Goal: Information Seeking & Learning: Learn about a topic

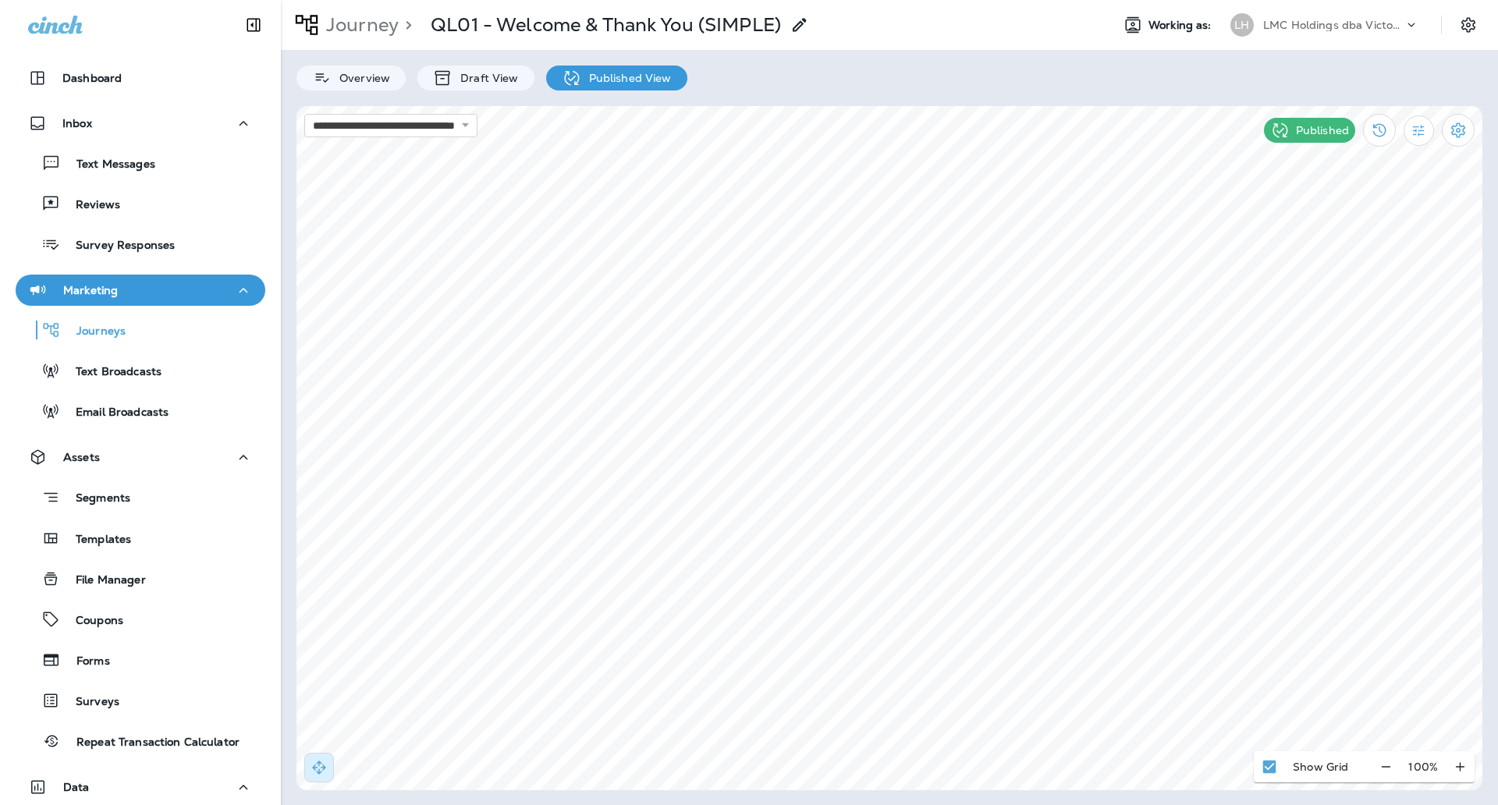
scroll to position [268, 0]
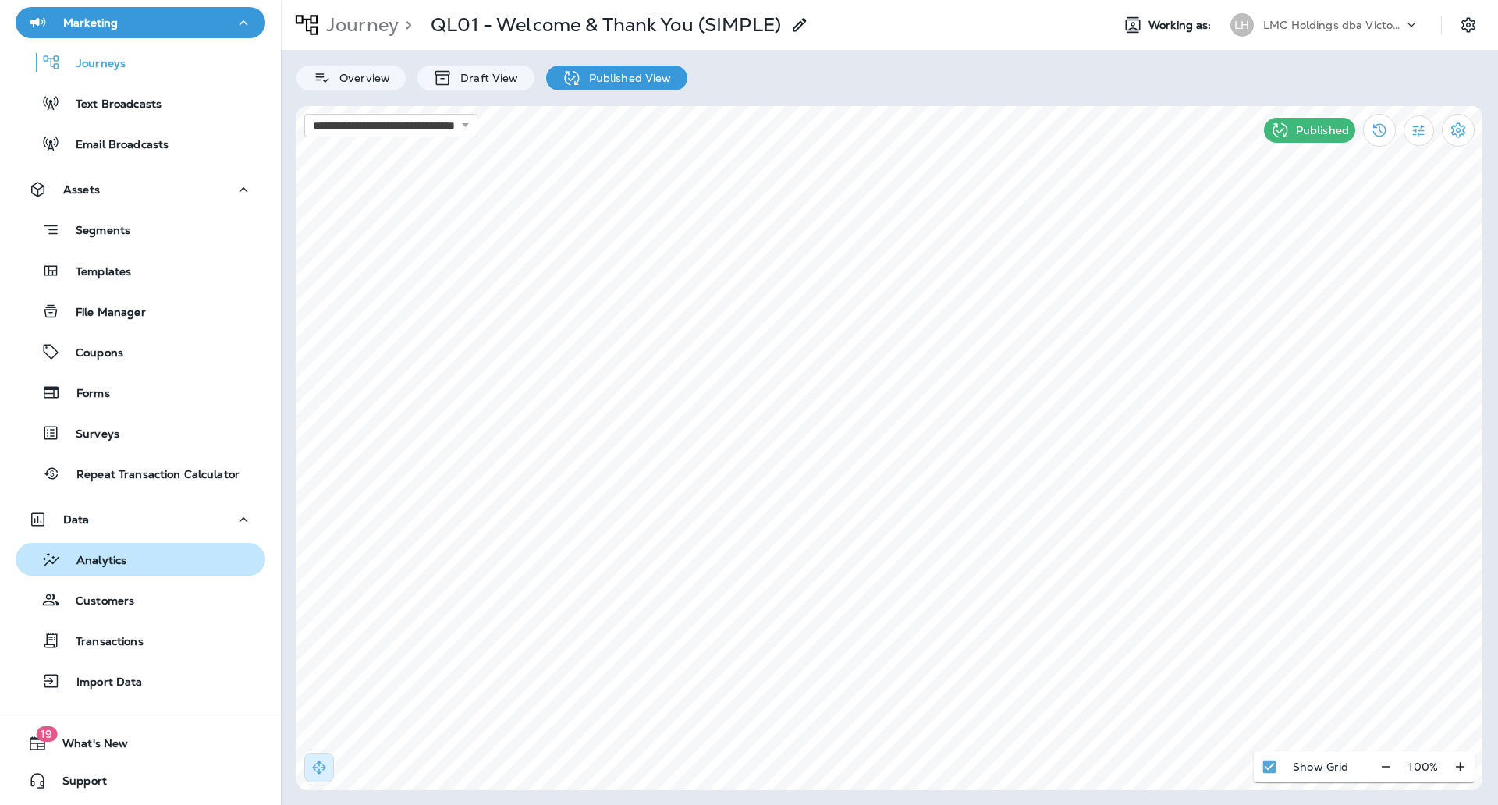
click at [133, 559] on div "Analytics" at bounding box center [140, 559] width 237 height 23
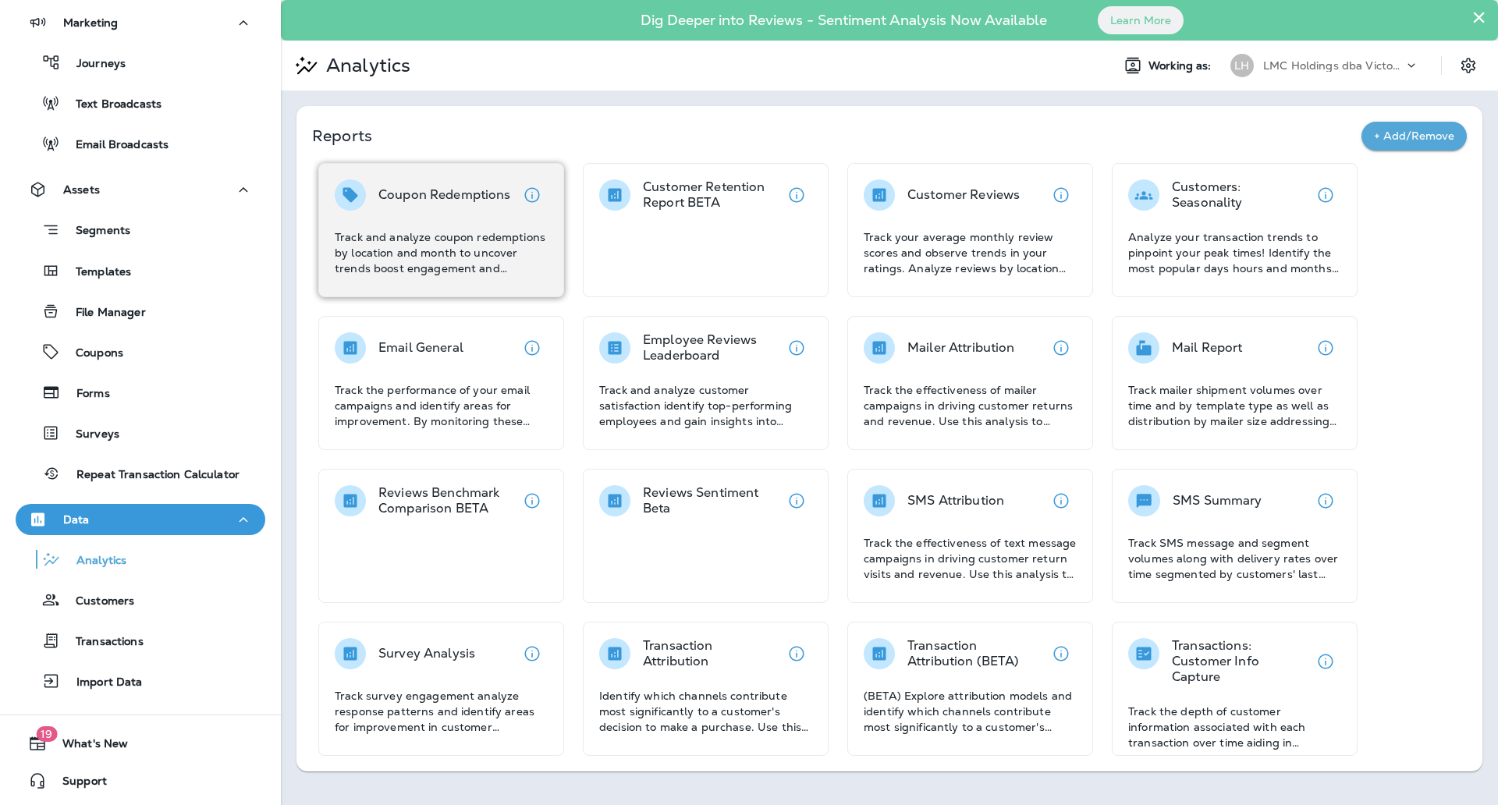
click at [492, 222] on div "Coupon Redemptions Track and analyze coupon redemptions by location and month t…" at bounding box center [441, 227] width 213 height 97
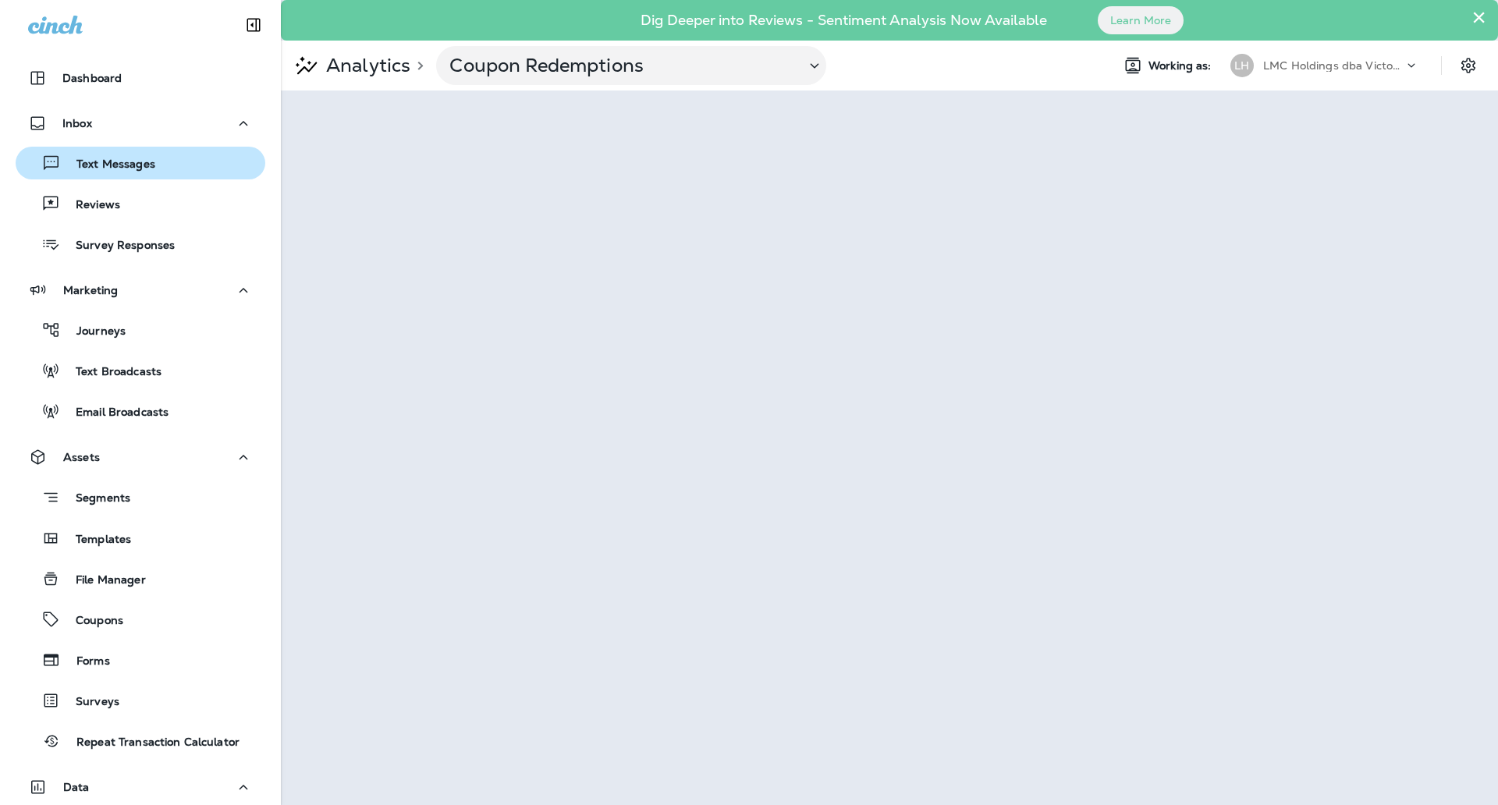
click at [172, 160] on div "Text Messages" at bounding box center [140, 162] width 237 height 23
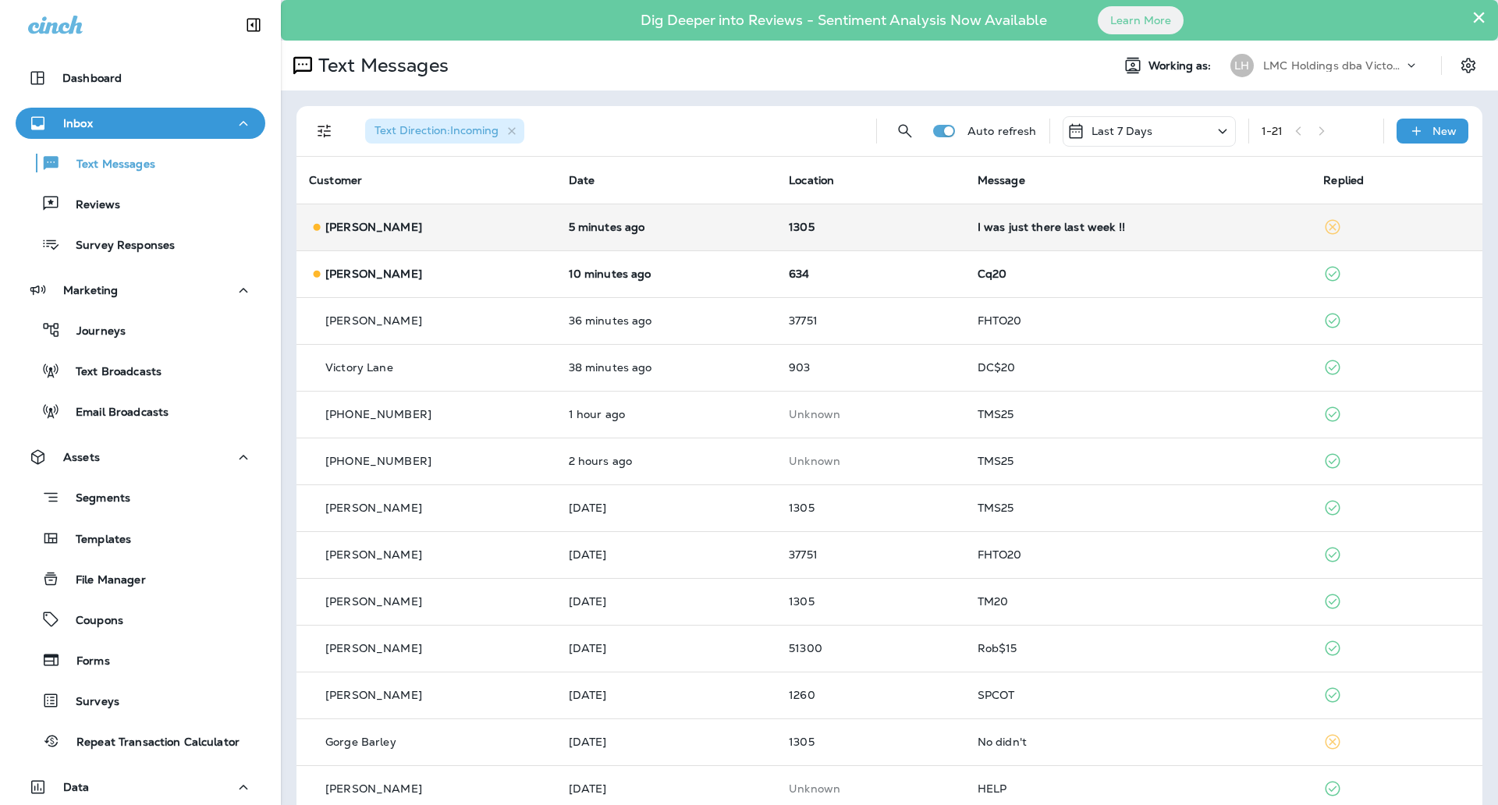
click at [885, 215] on td "1305" at bounding box center [870, 227] width 189 height 47
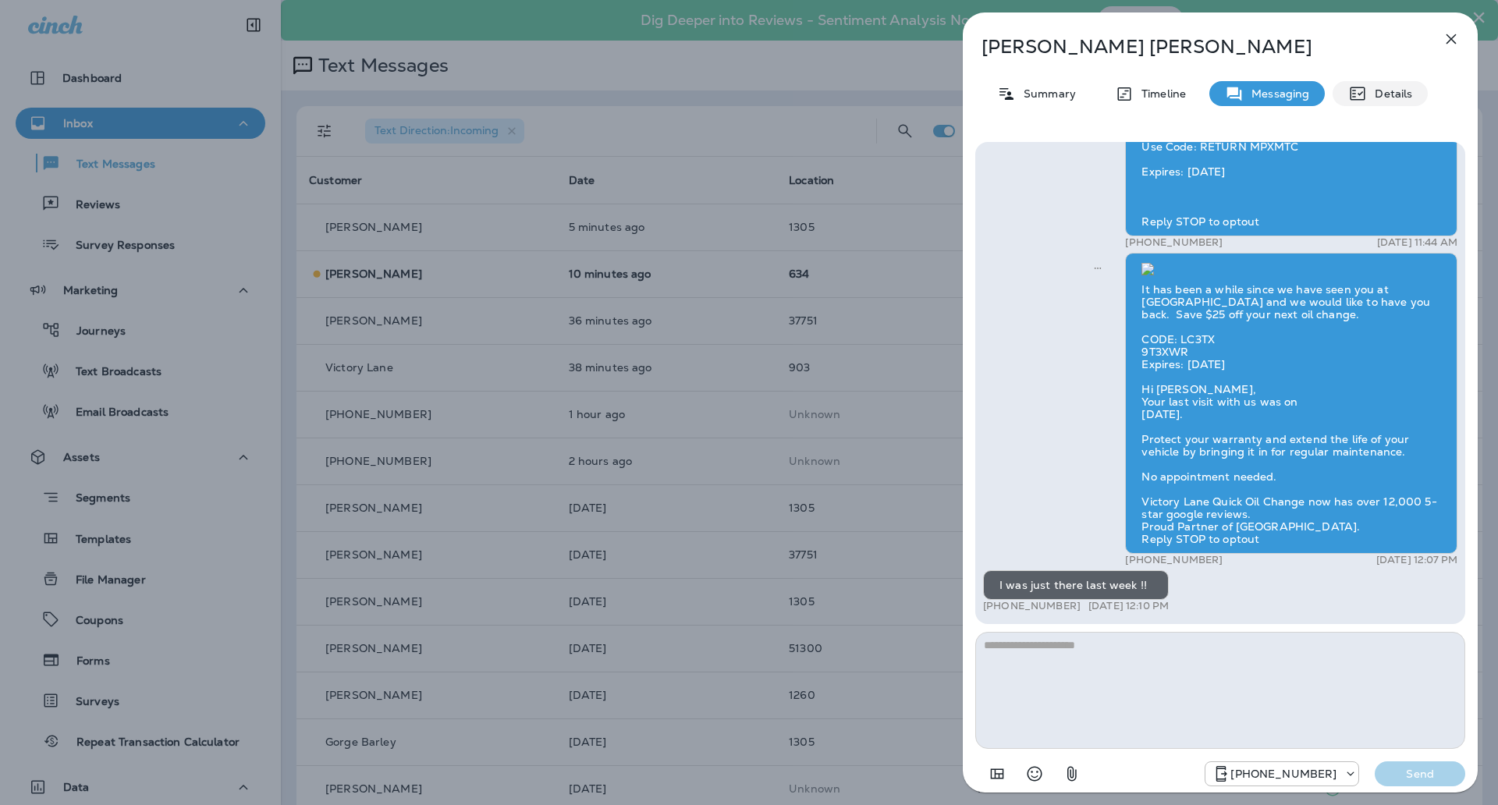
click at [1384, 94] on p "Details" at bounding box center [1389, 93] width 45 height 12
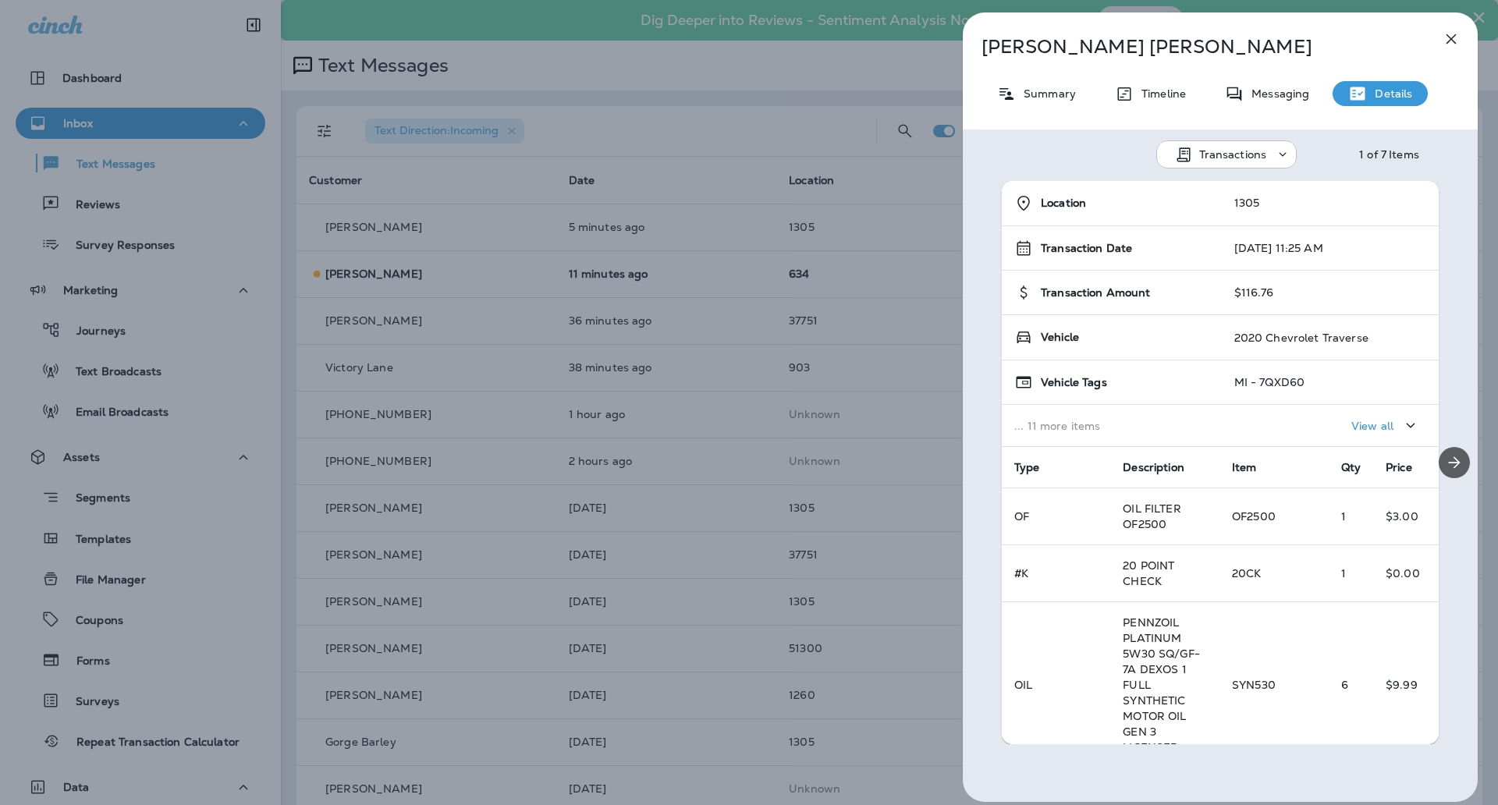
click at [1449, 465] on icon "Next" at bounding box center [1455, 463] width 12 height 12
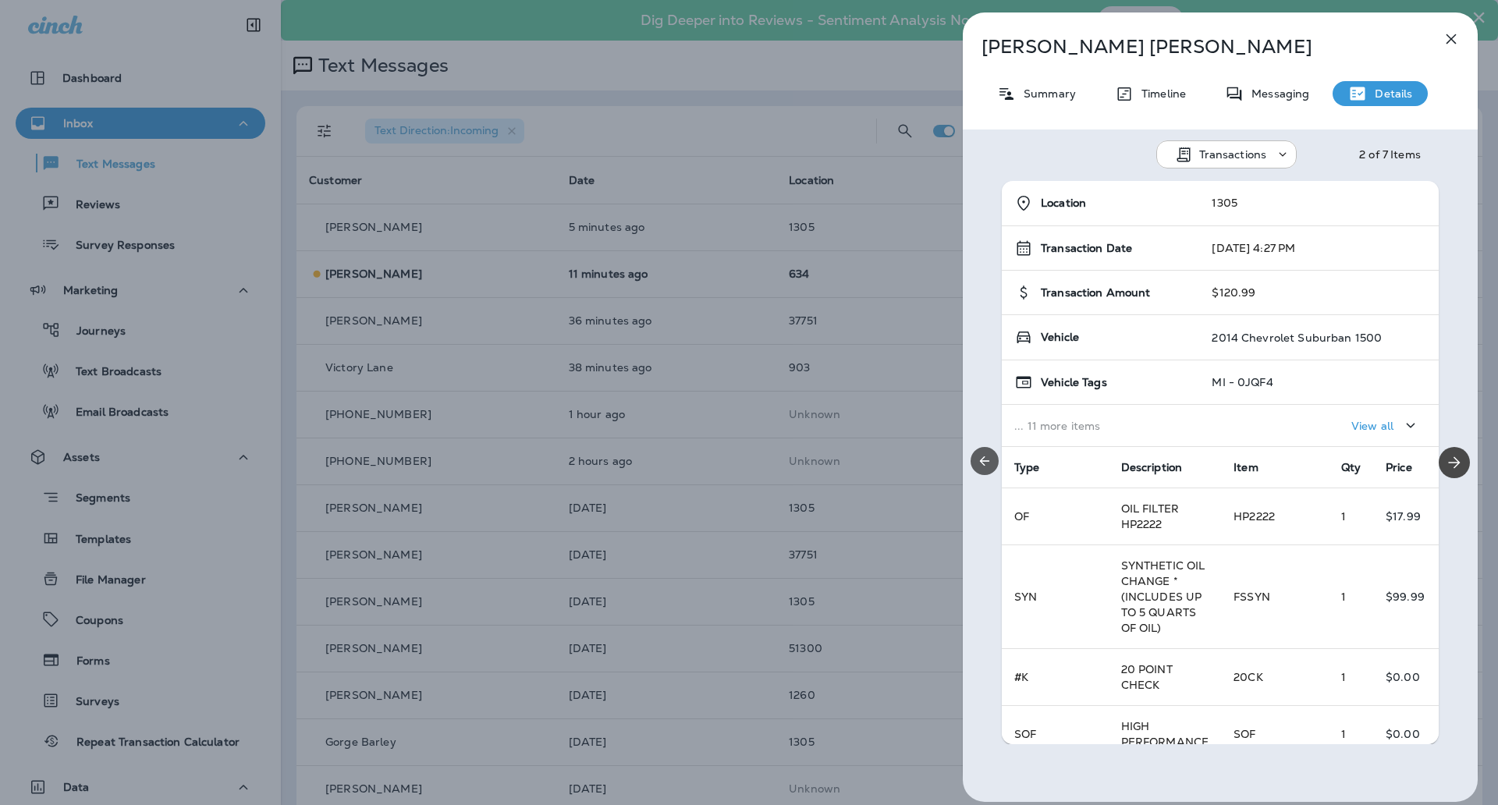
click at [985, 467] on icon "Previous" at bounding box center [985, 461] width 16 height 16
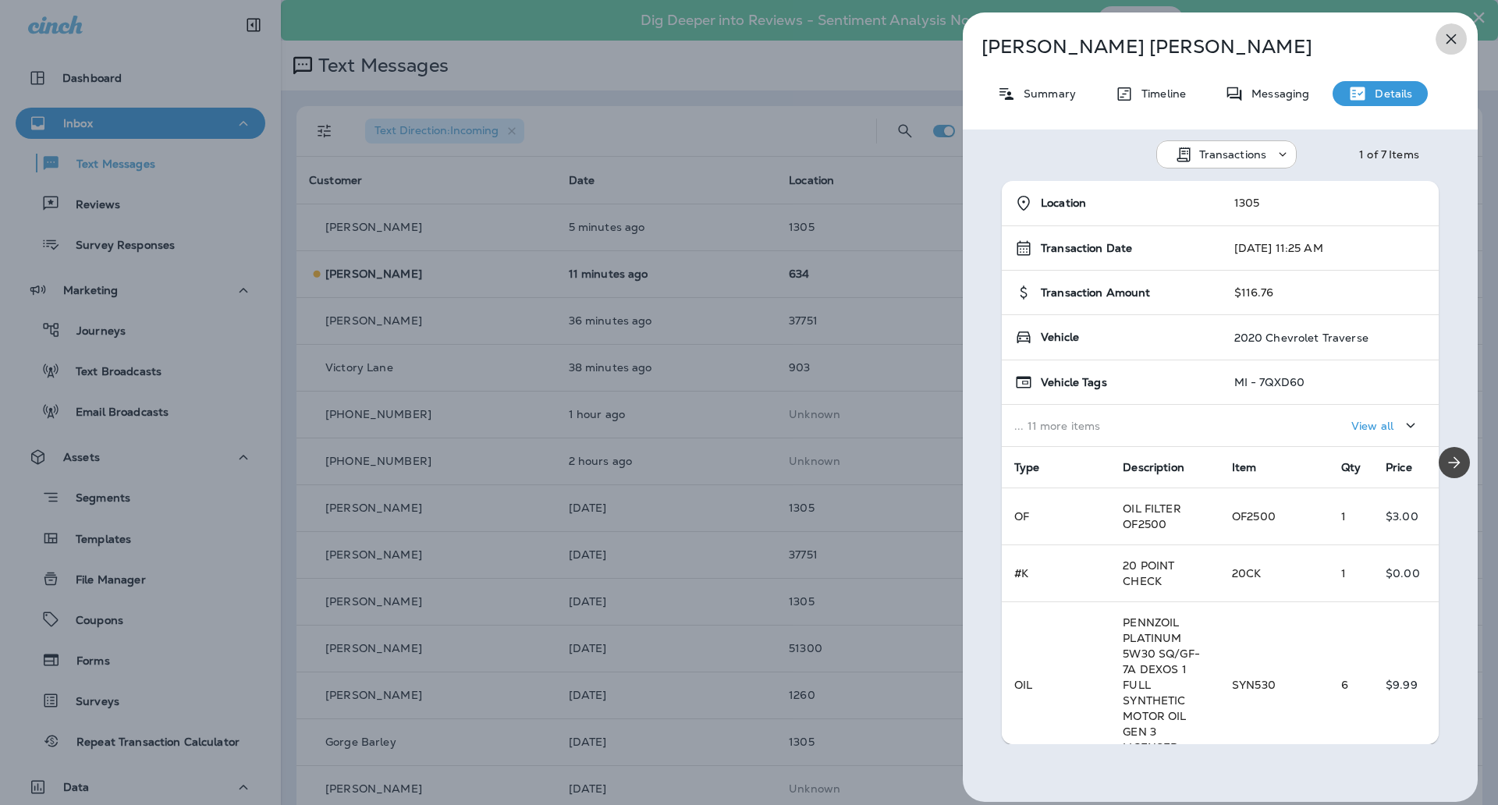
click at [1455, 41] on icon "button" at bounding box center [1451, 39] width 19 height 19
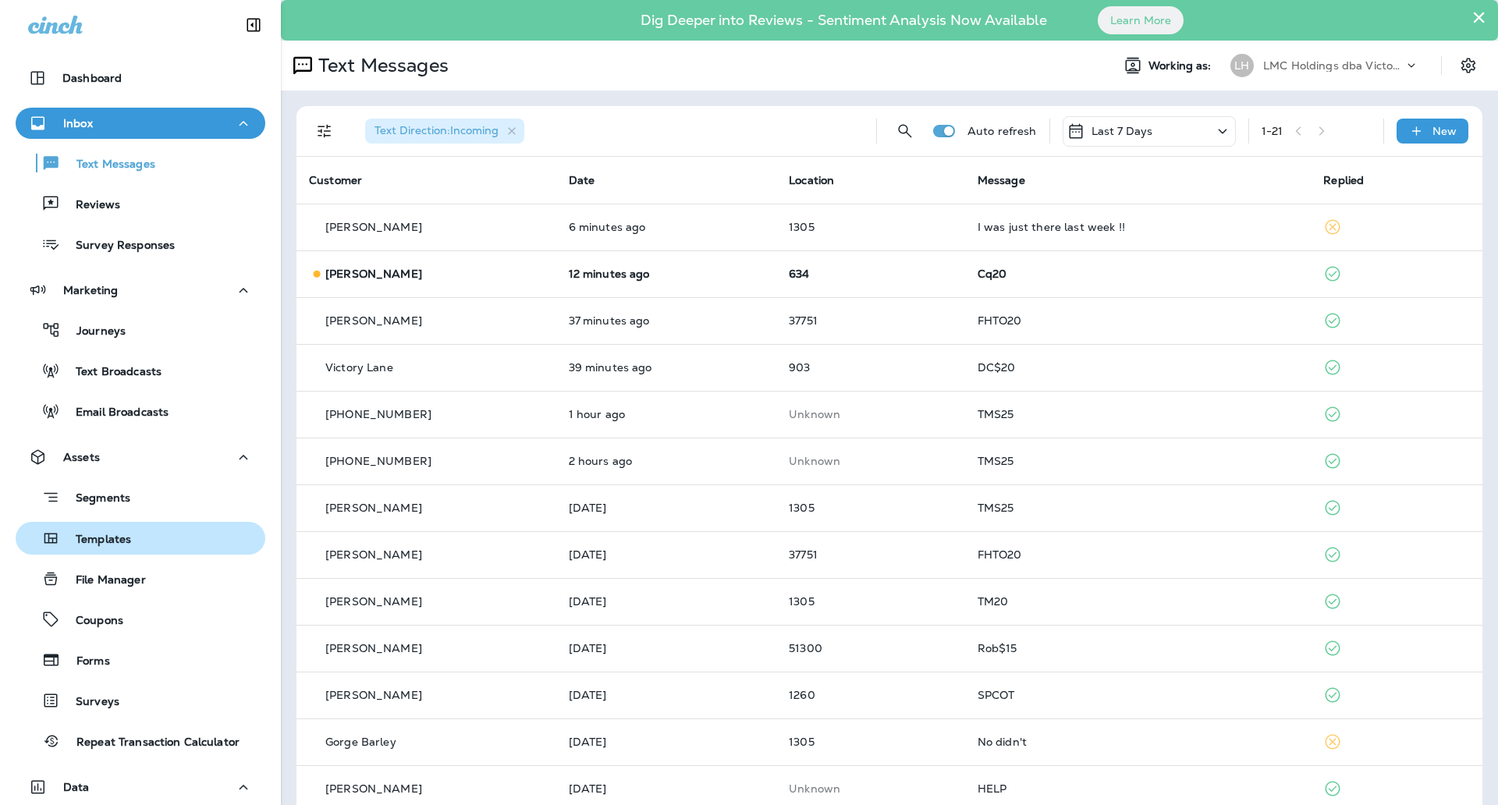
click at [148, 534] on div "Templates" at bounding box center [140, 538] width 237 height 23
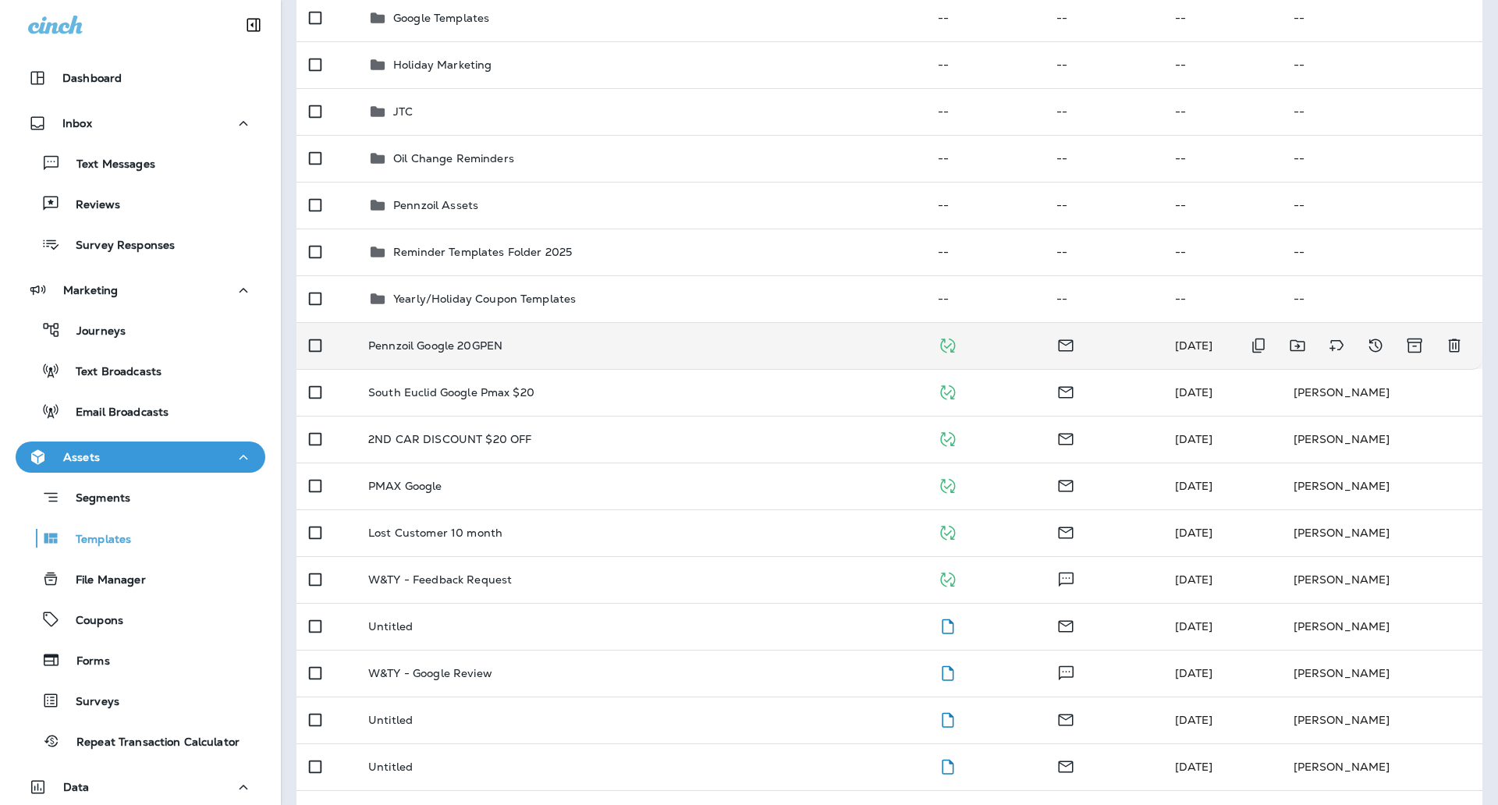
scroll to position [293, 0]
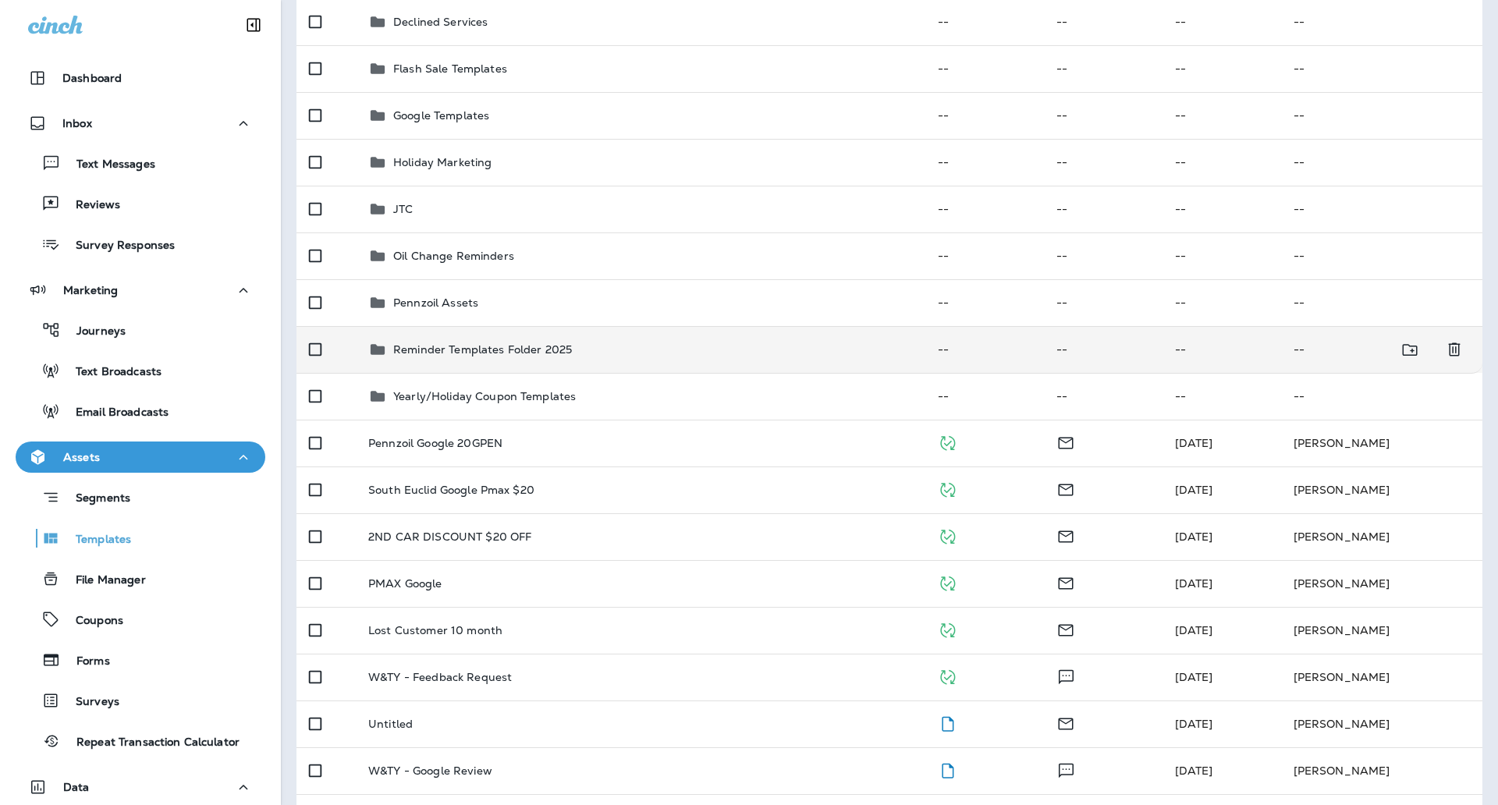
click at [602, 351] on div "Reminder Templates Folder 2025" at bounding box center [640, 349] width 545 height 19
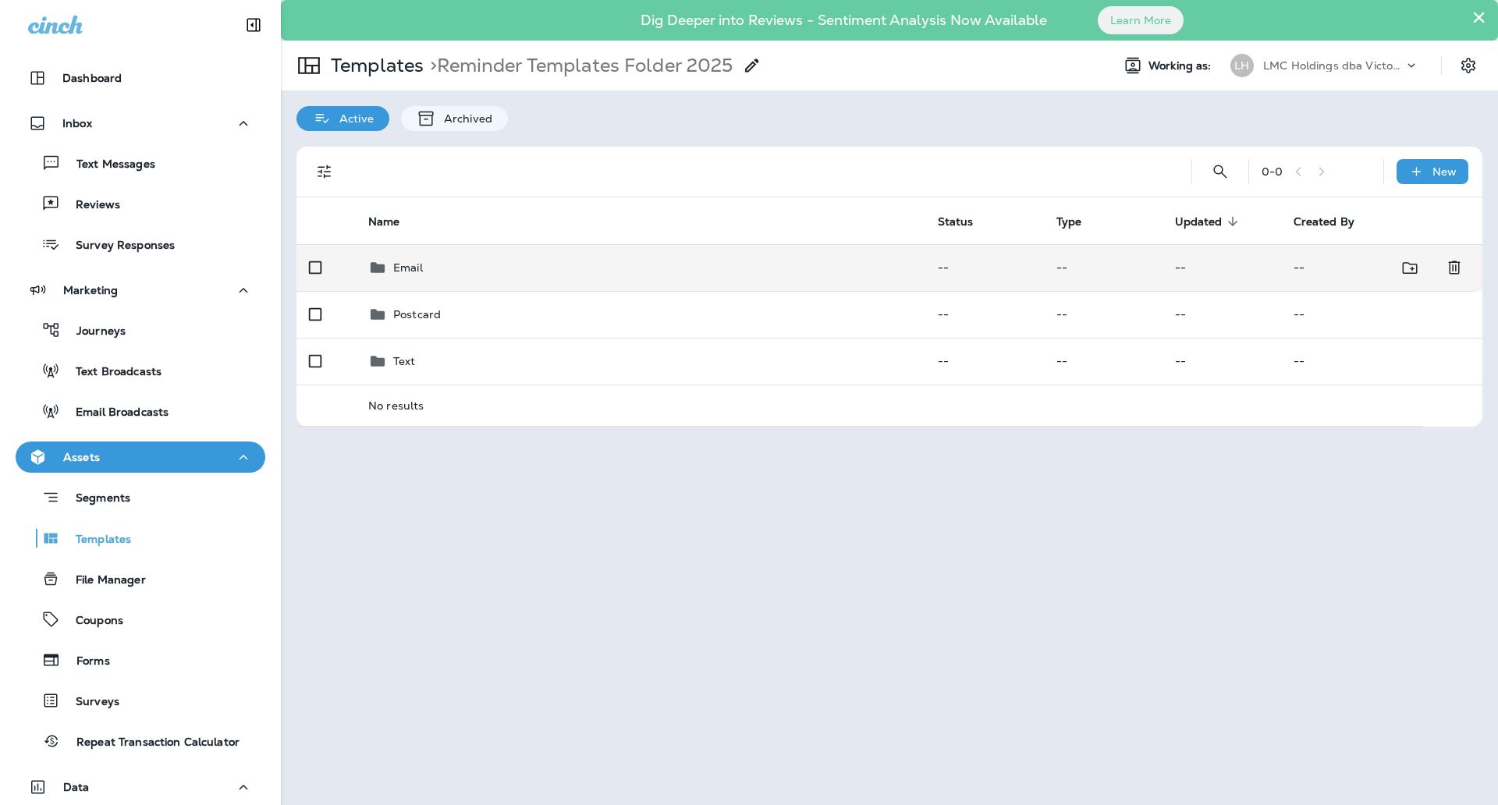
click at [569, 272] on div "Email" at bounding box center [640, 267] width 545 height 19
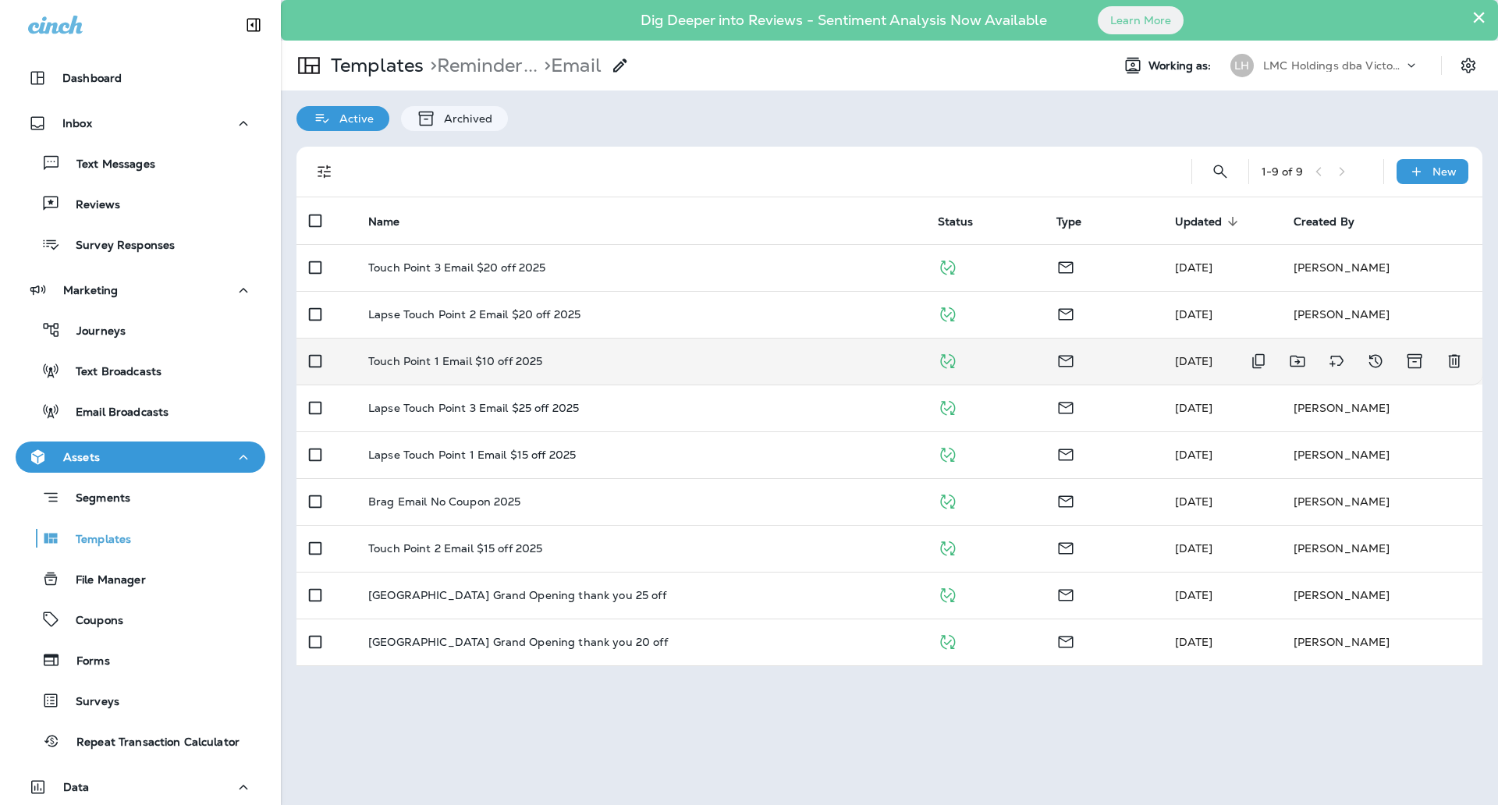
click at [601, 361] on div "Touch Point 1 Email $10 off 2025" at bounding box center [640, 361] width 545 height 12
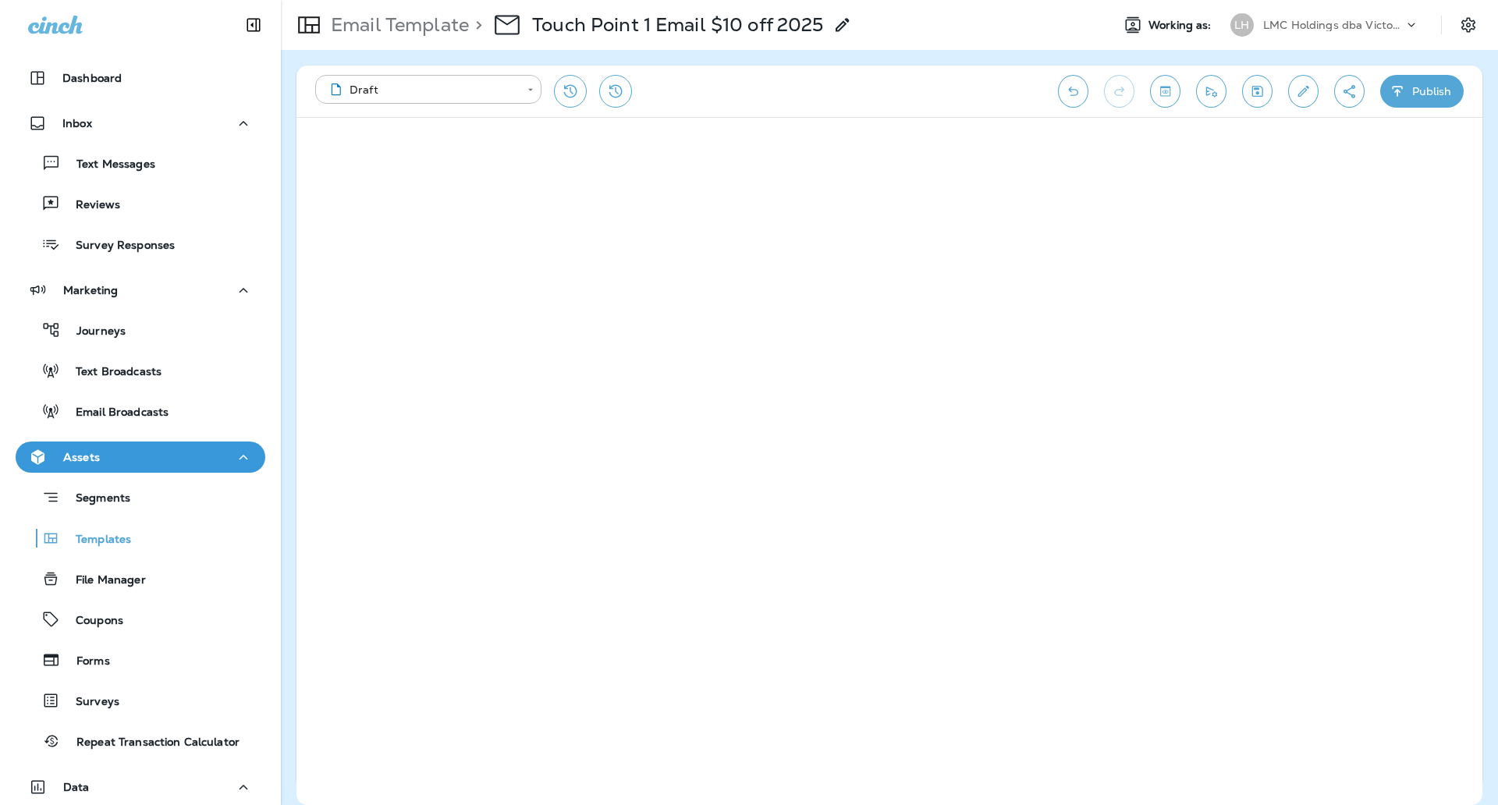
click at [1397, 92] on icon "button" at bounding box center [1397, 91] width 10 height 10
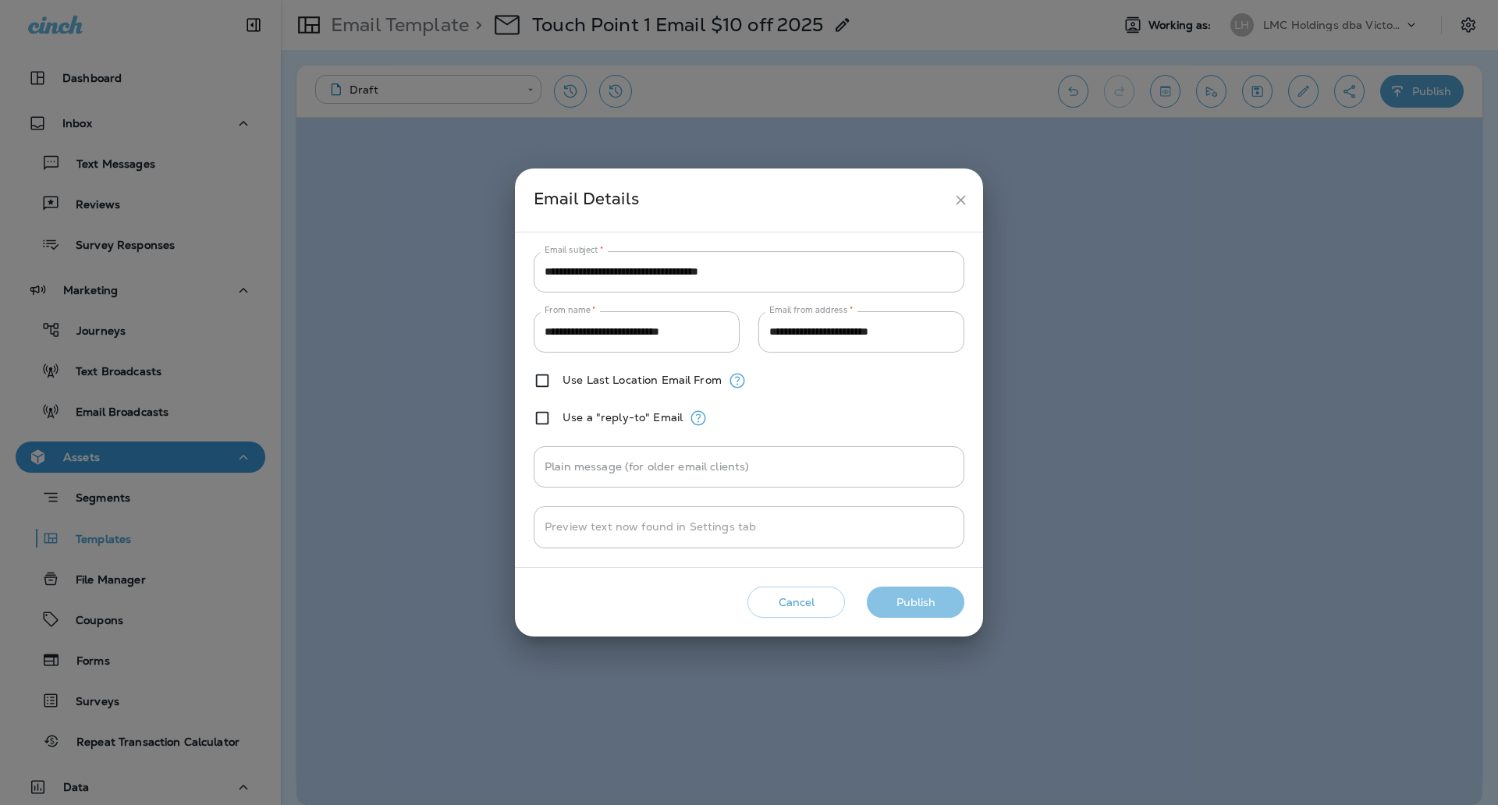
click at [892, 594] on button "Publish" at bounding box center [916, 603] width 98 height 32
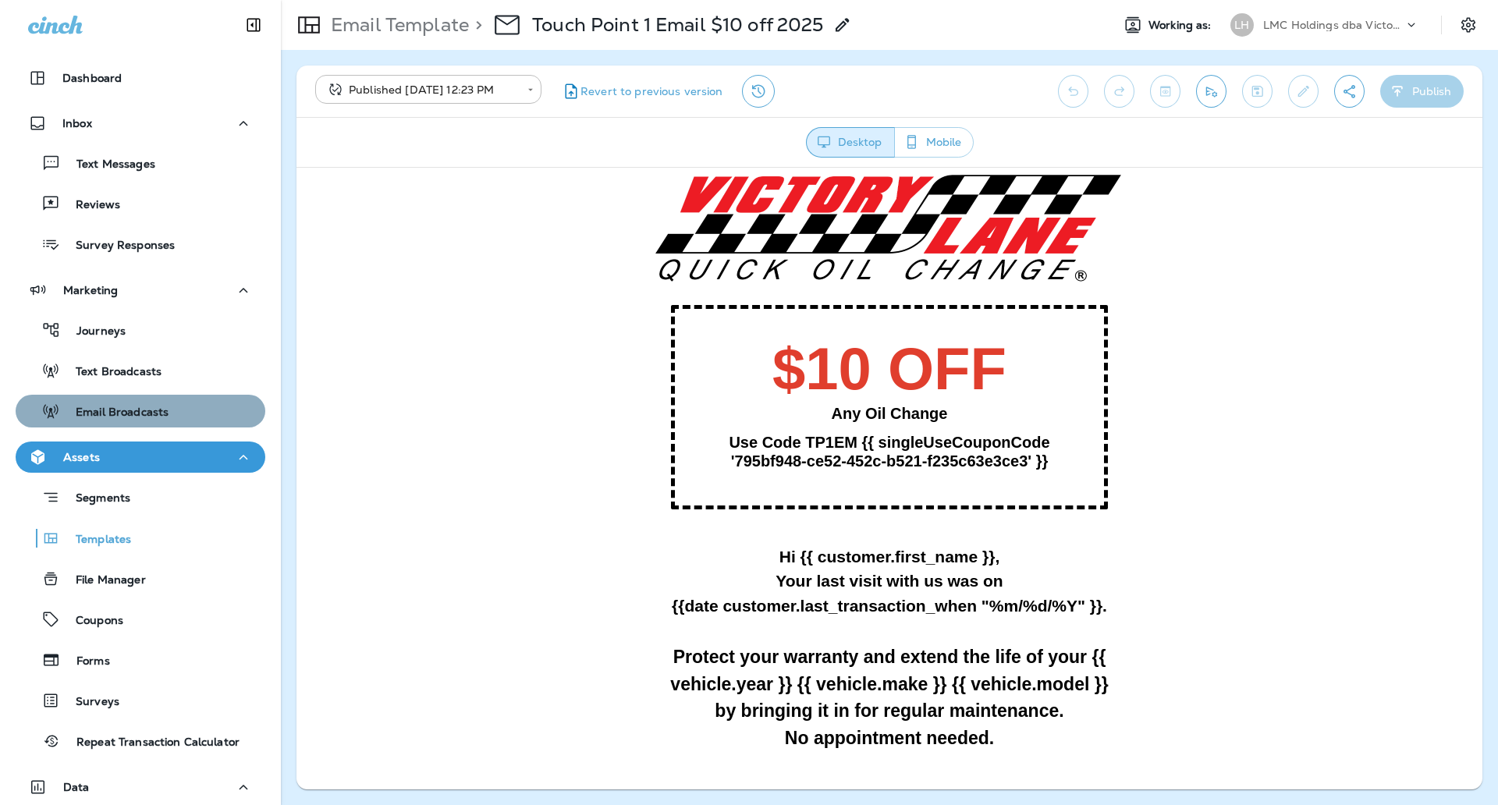
click at [168, 401] on div "Email Broadcasts" at bounding box center [140, 410] width 237 height 23
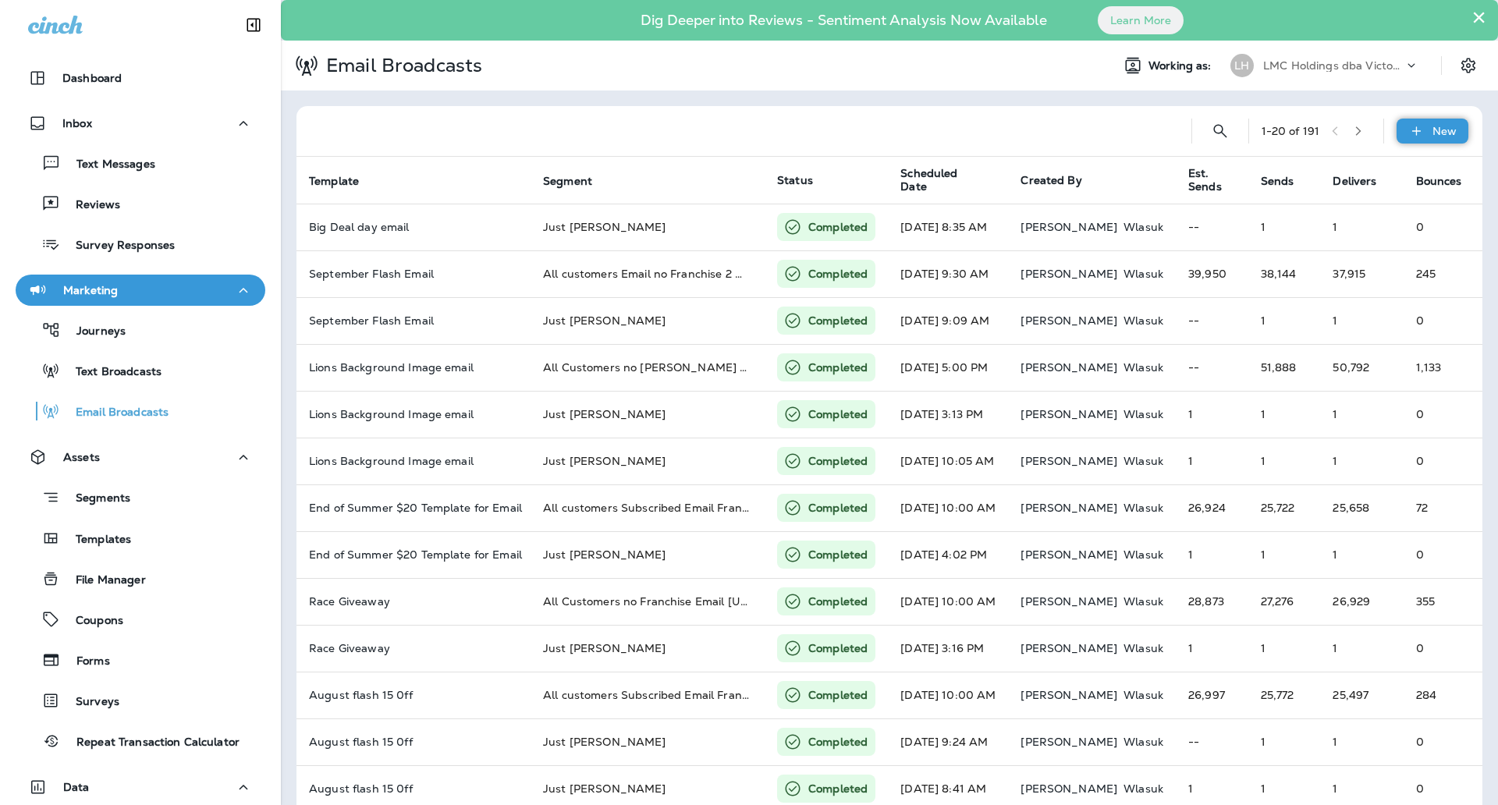
click at [1432, 126] on p "New" at bounding box center [1444, 131] width 24 height 12
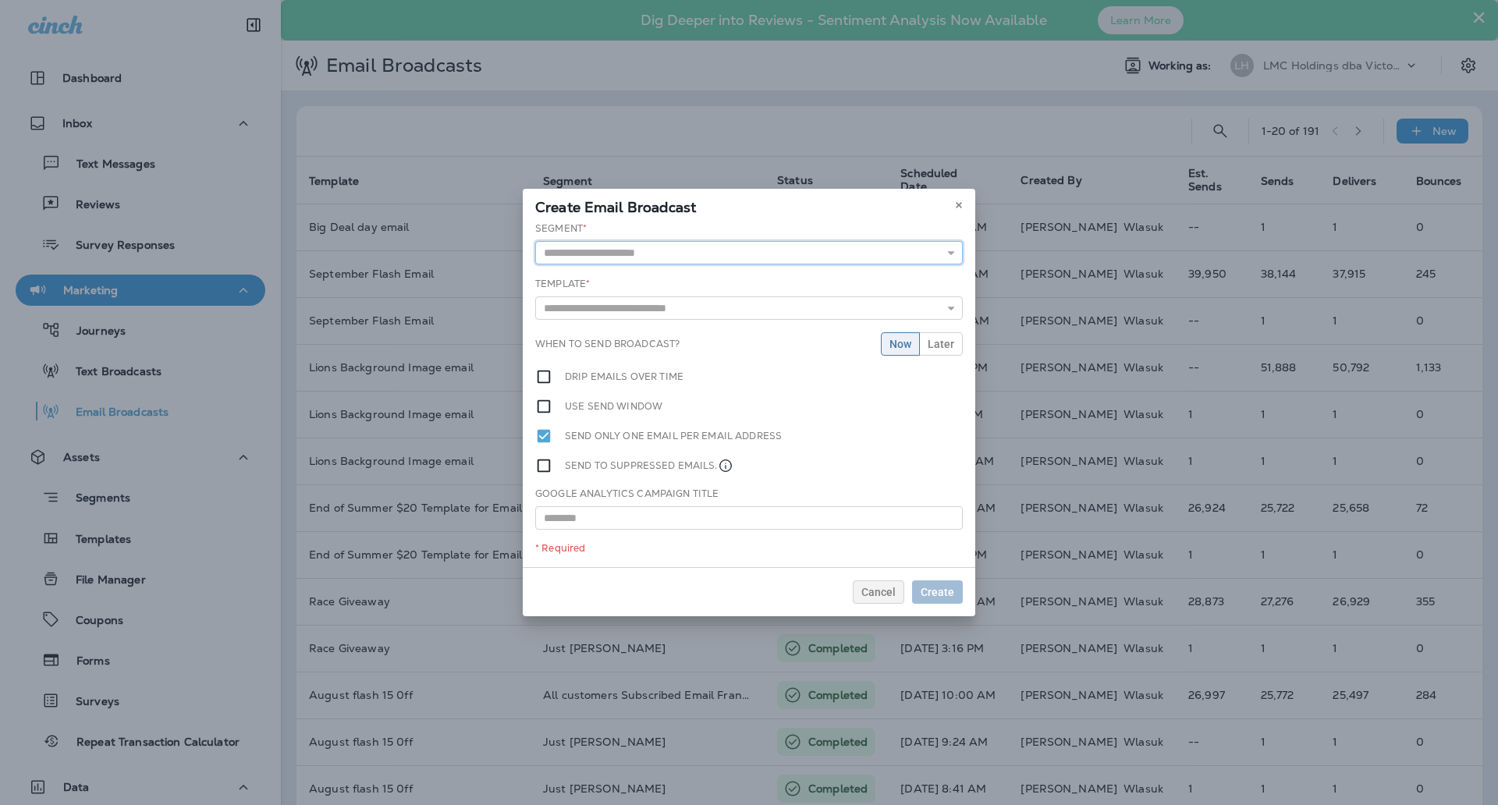
click at [758, 260] on input "text" at bounding box center [749, 252] width 428 height 23
type input "********"
click at [623, 278] on div "Segment * ******** Just Rob Template * 1175 3150 New Hours $15 June Email $15 T…" at bounding box center [749, 395] width 453 height 346
click at [641, 307] on input "text" at bounding box center [749, 310] width 428 height 23
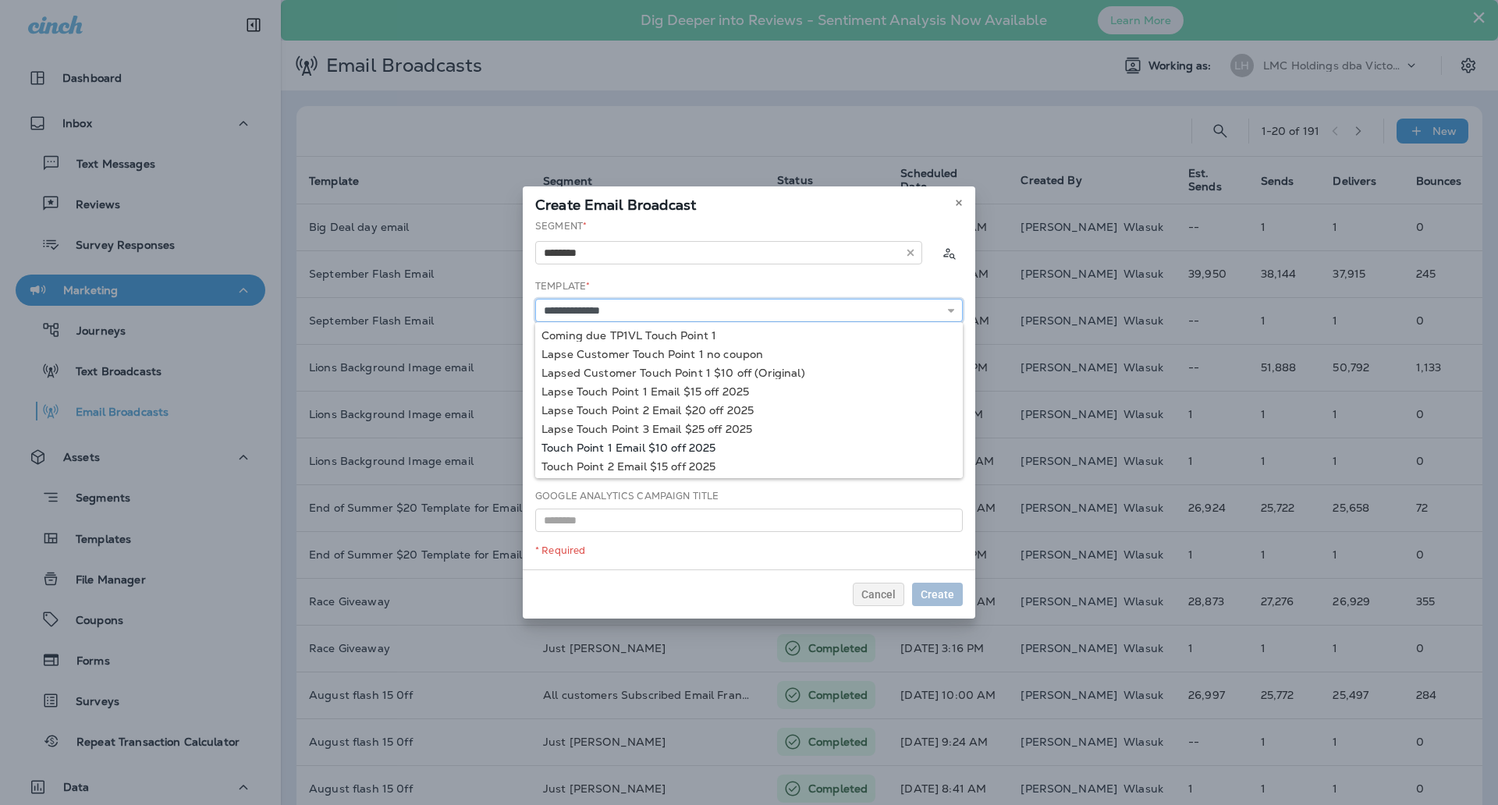
type input "**********"
click at [702, 445] on div "**********" at bounding box center [749, 394] width 453 height 350
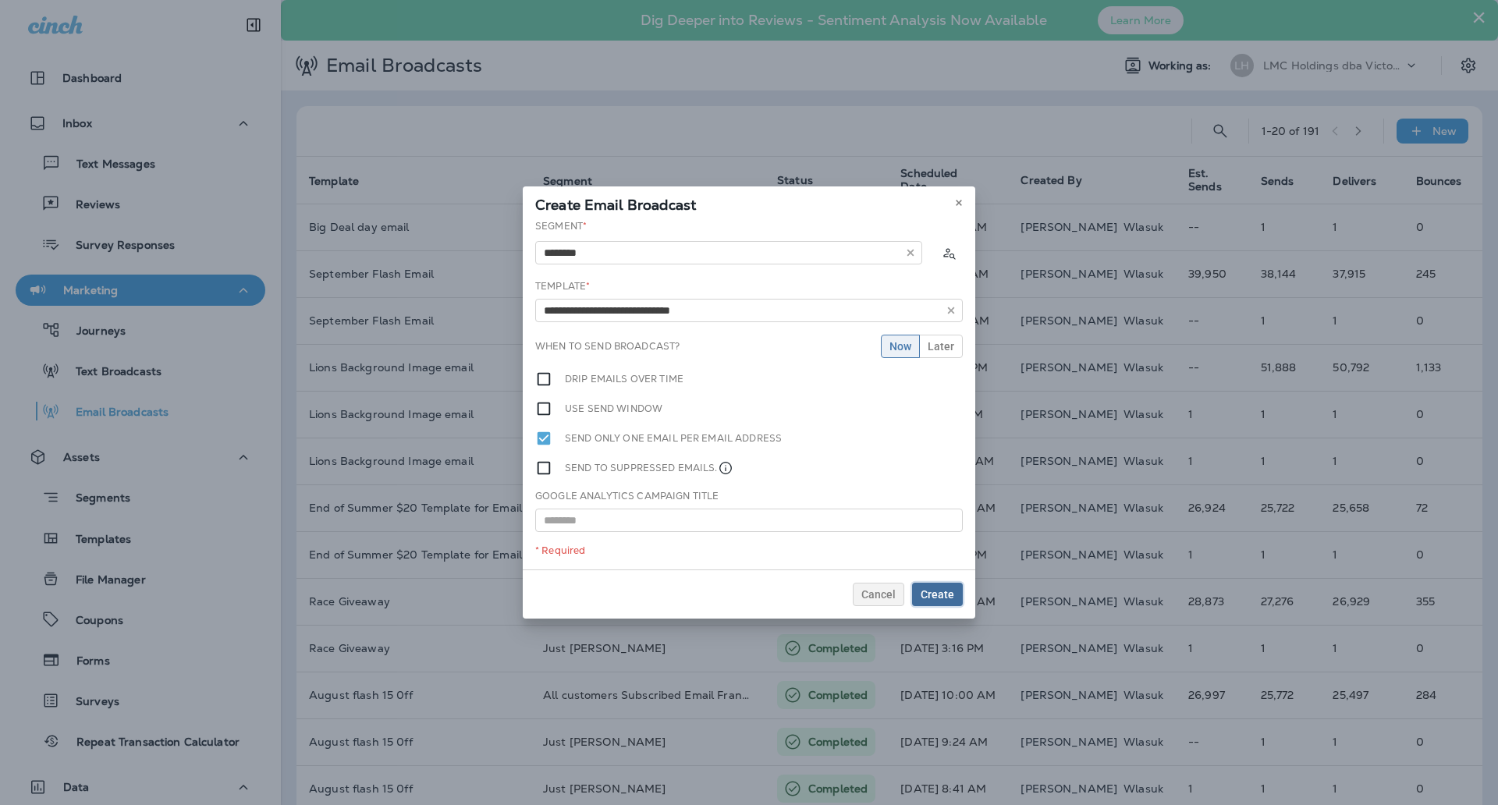
click at [931, 596] on span "Create" at bounding box center [938, 594] width 34 height 11
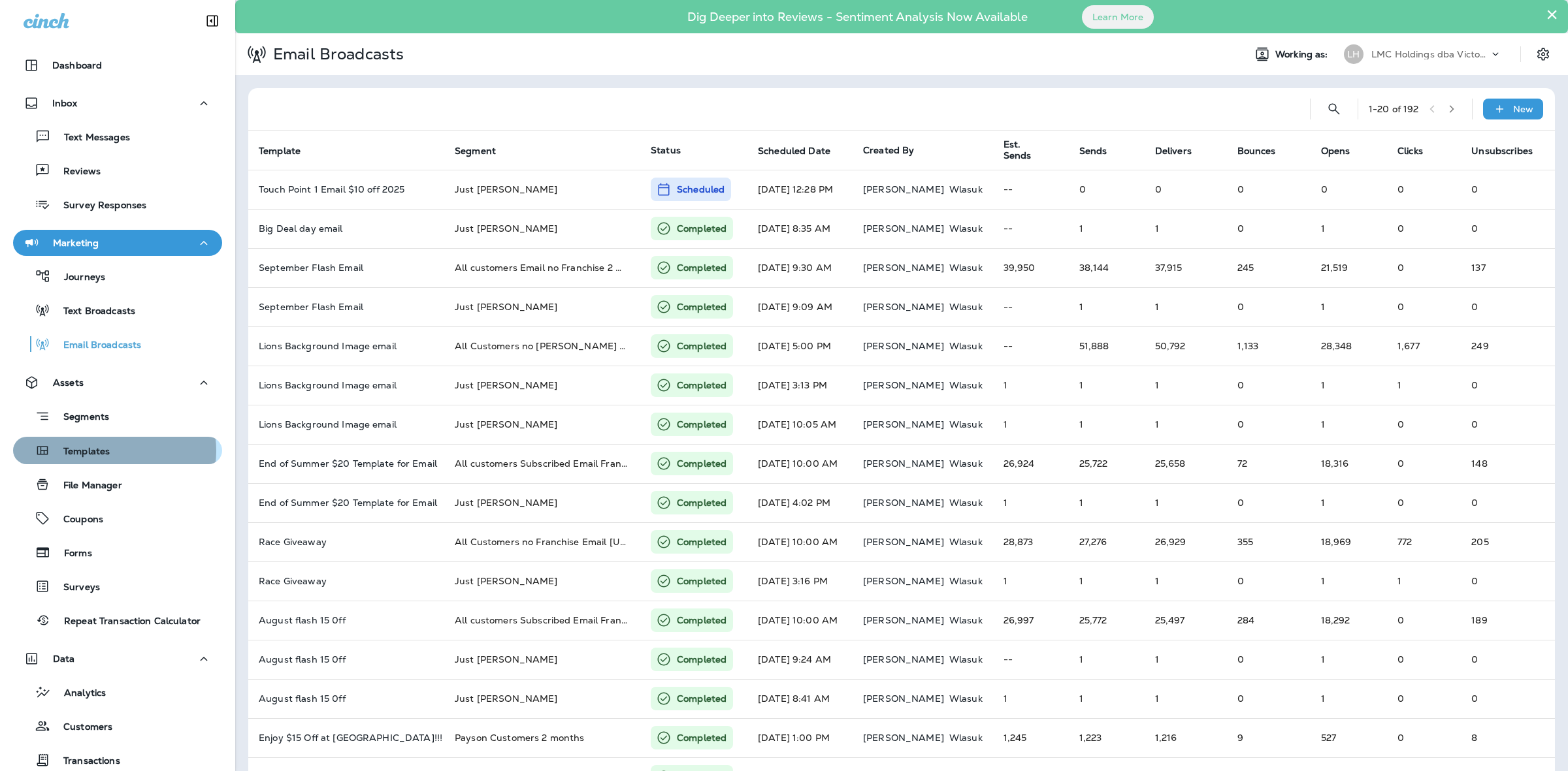
click at [111, 450] on div "Templates" at bounding box center [117, 450] width 199 height 19
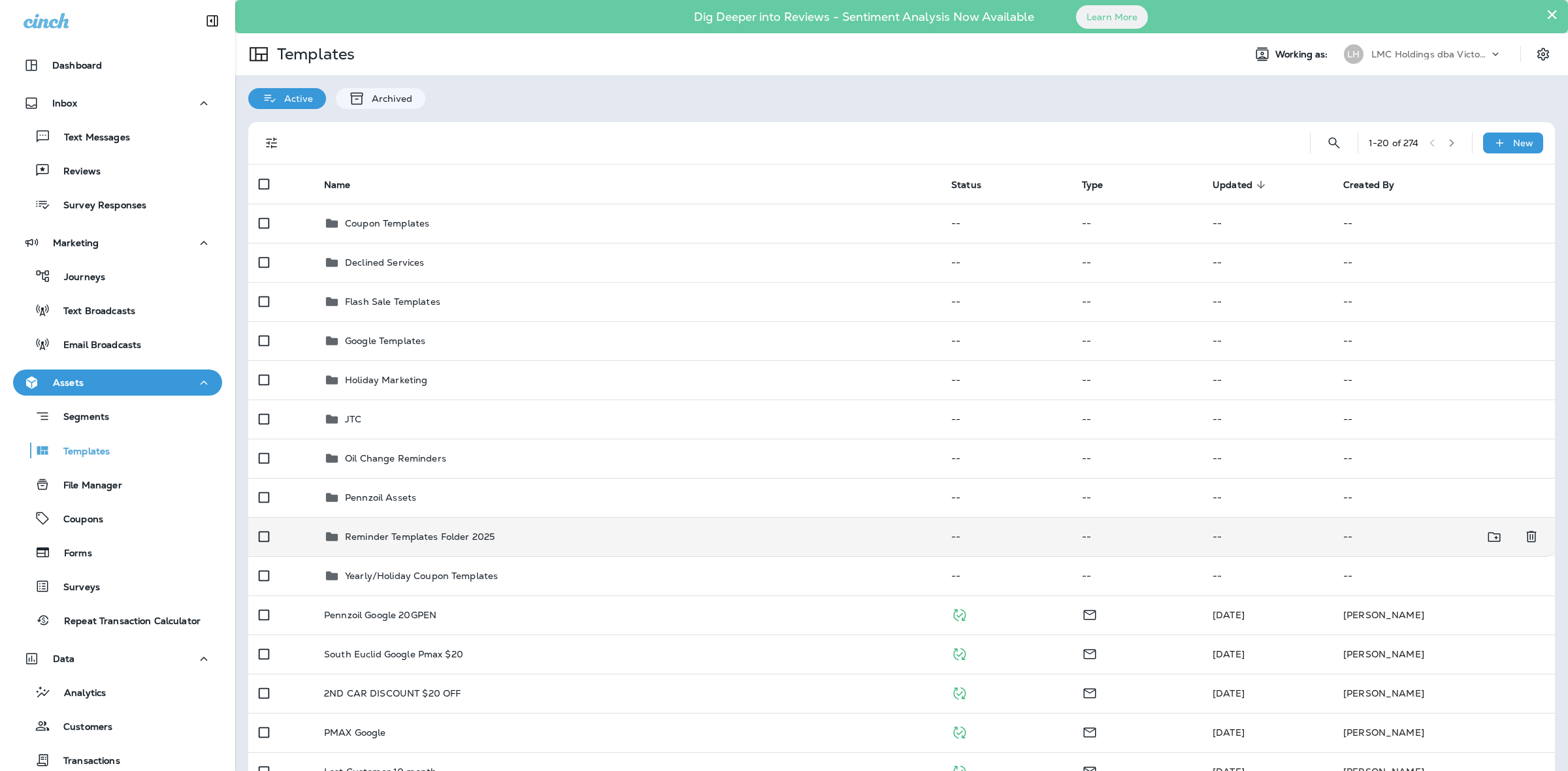
click at [540, 524] on td "Reminder Templates Folder 2025" at bounding box center [627, 537] width 627 height 39
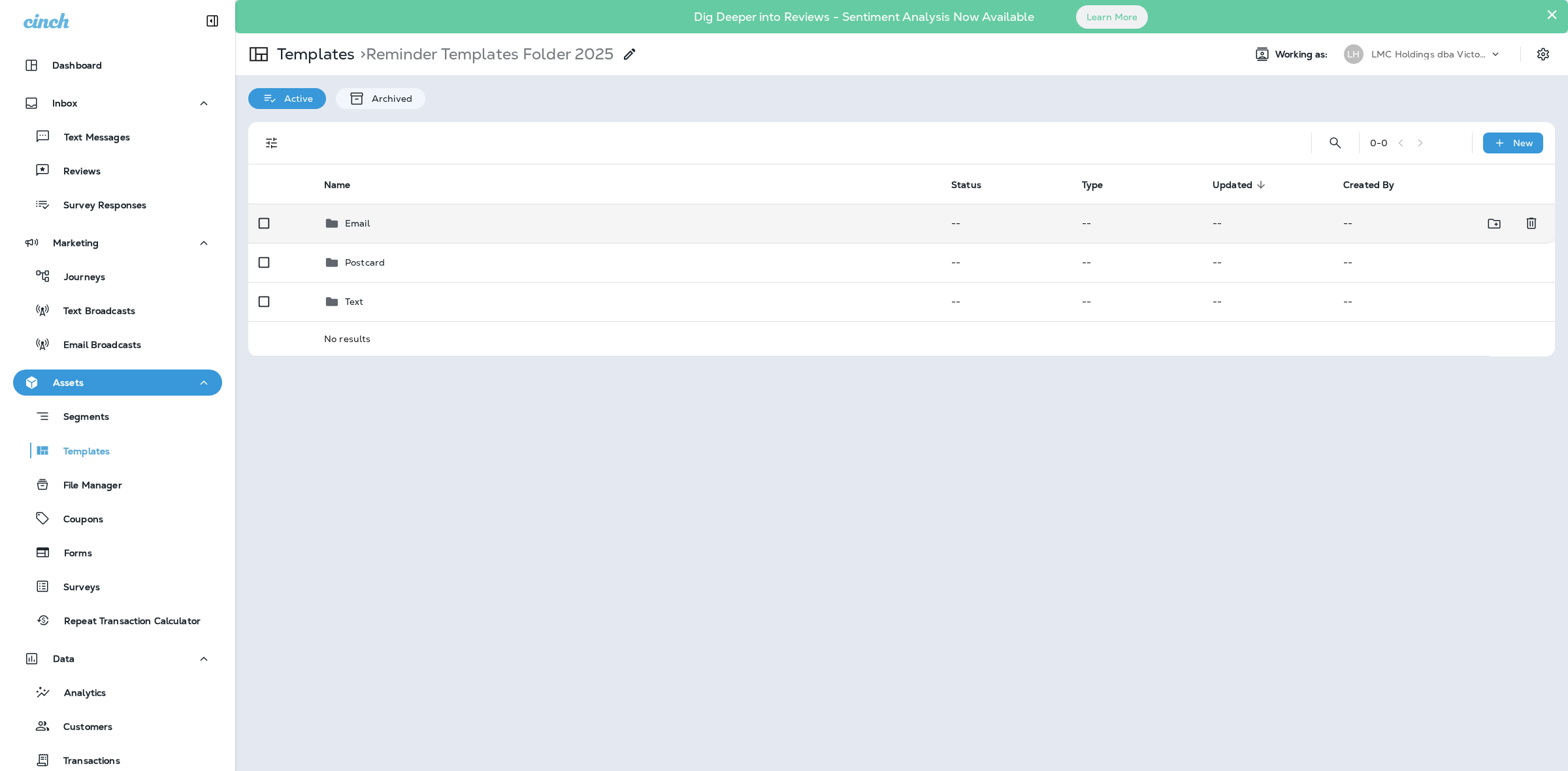
click at [400, 215] on div "Email" at bounding box center [627, 223] width 606 height 16
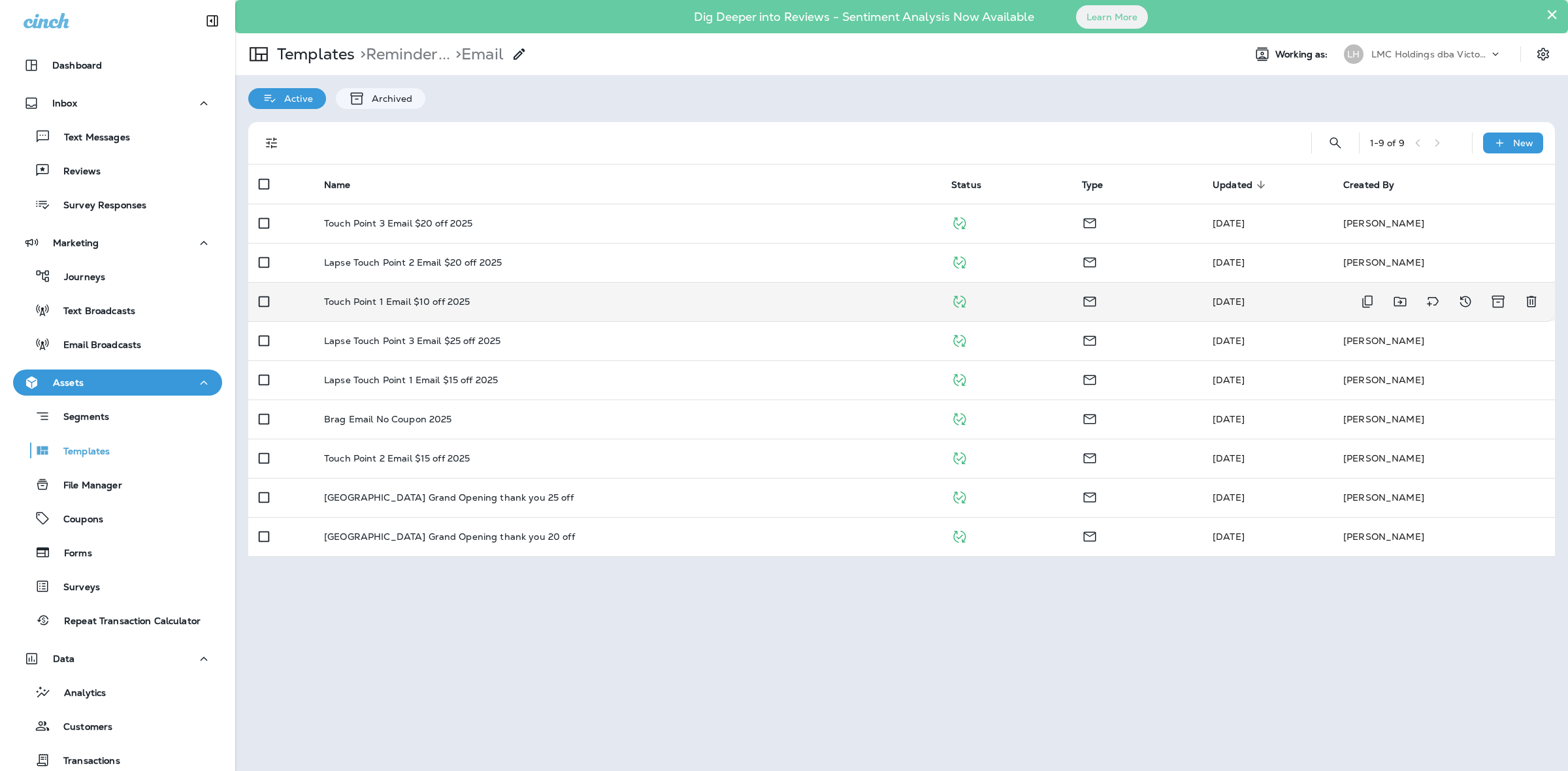
click at [524, 306] on div "Touch Point 1 Email $10 off 2025" at bounding box center [627, 301] width 606 height 10
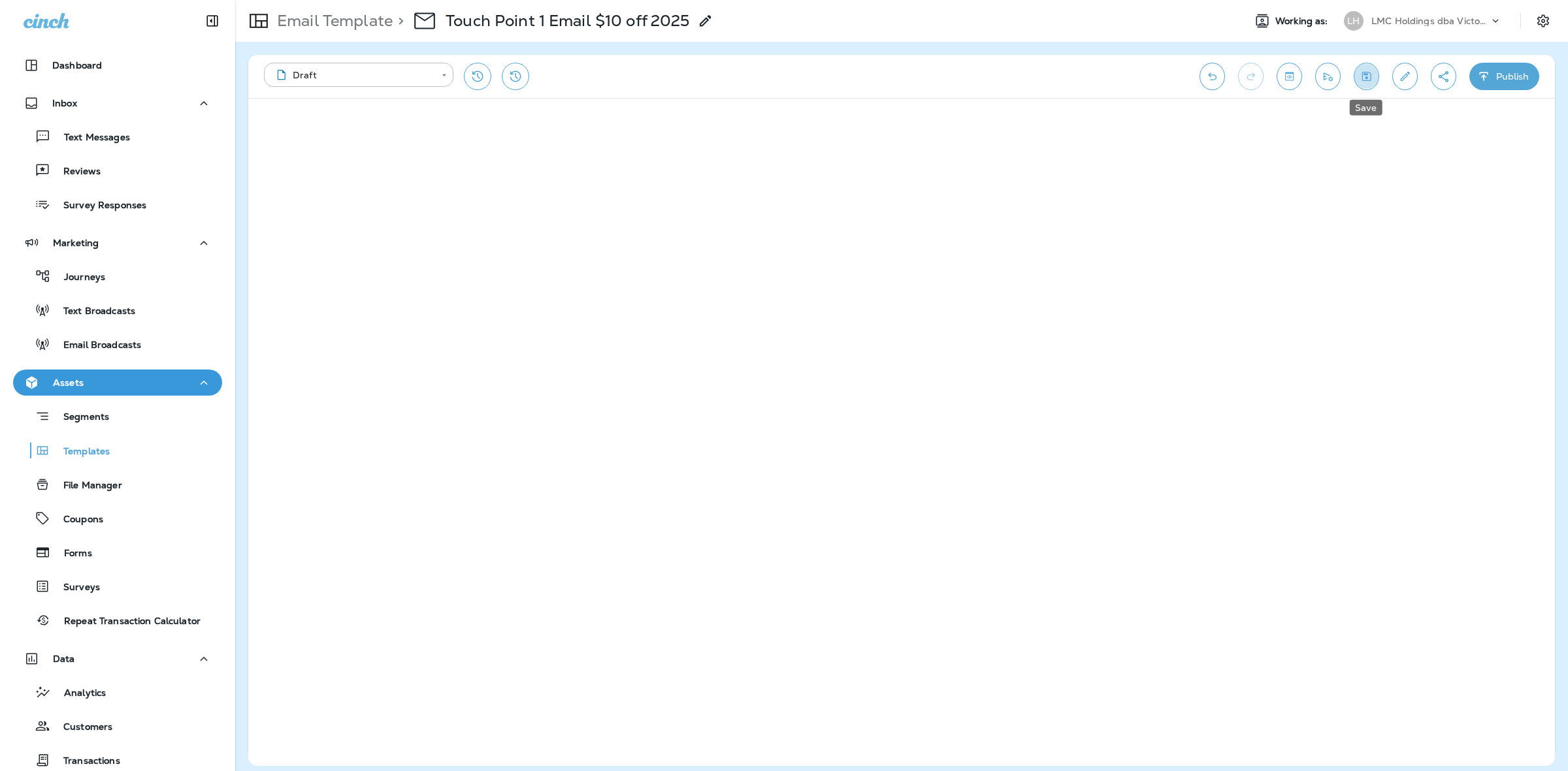
click at [1254, 79] on button "Save" at bounding box center [1367, 76] width 25 height 28
click at [1254, 64] on button "Publish" at bounding box center [1504, 76] width 70 height 28
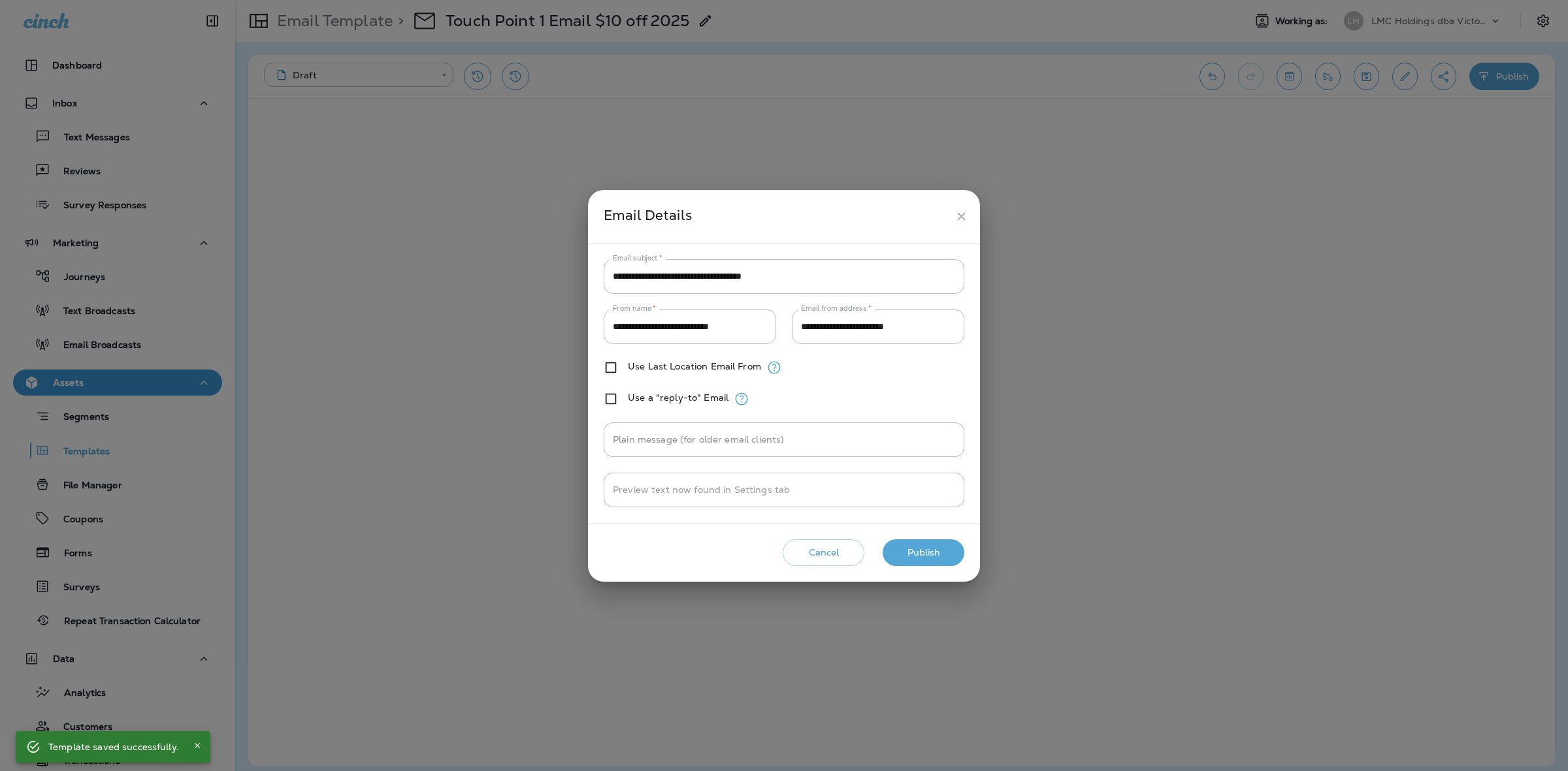
click at [931, 541] on button "Publish" at bounding box center [924, 553] width 82 height 27
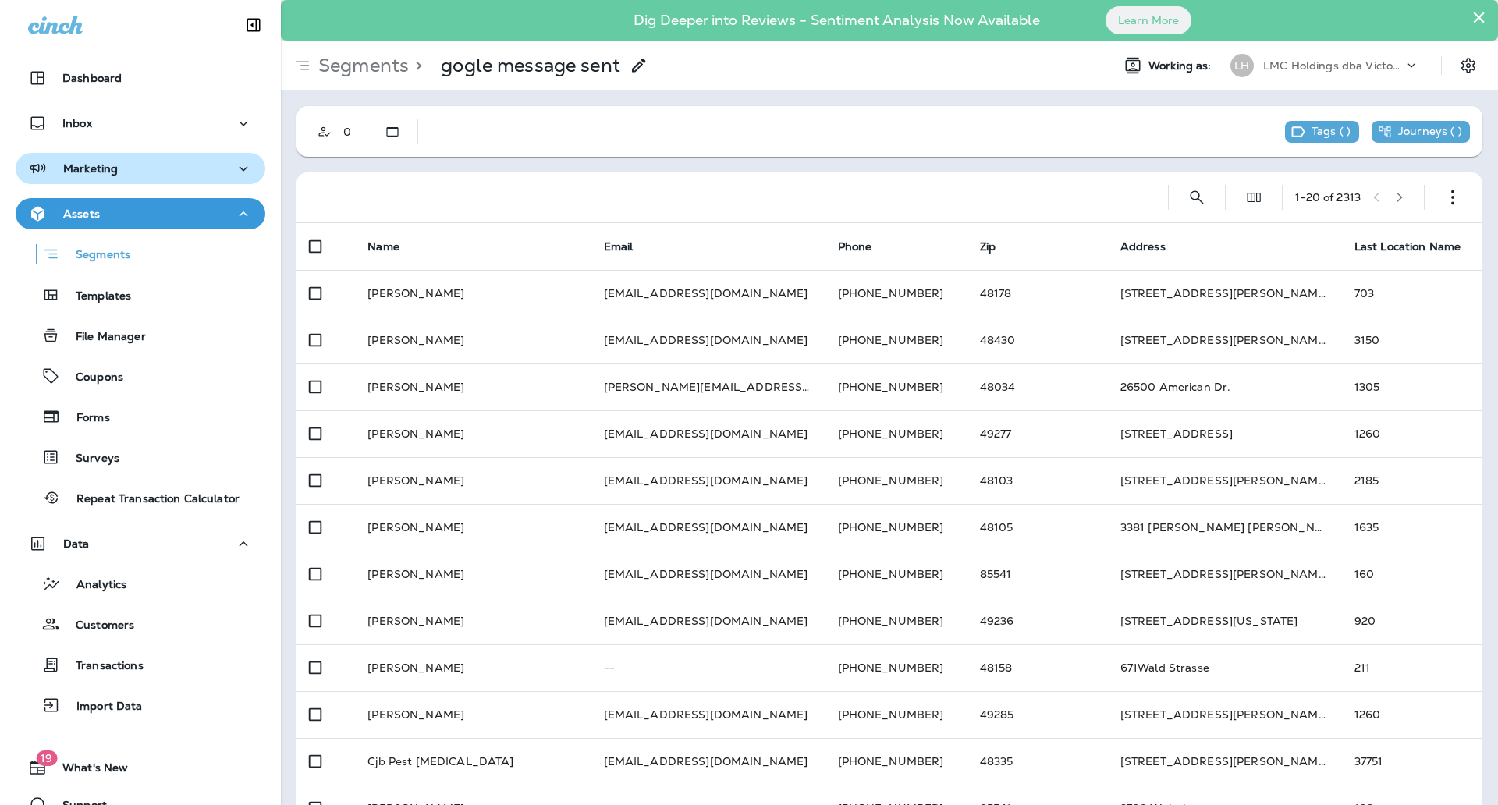
click at [191, 165] on div "Marketing" at bounding box center [140, 169] width 225 height 20
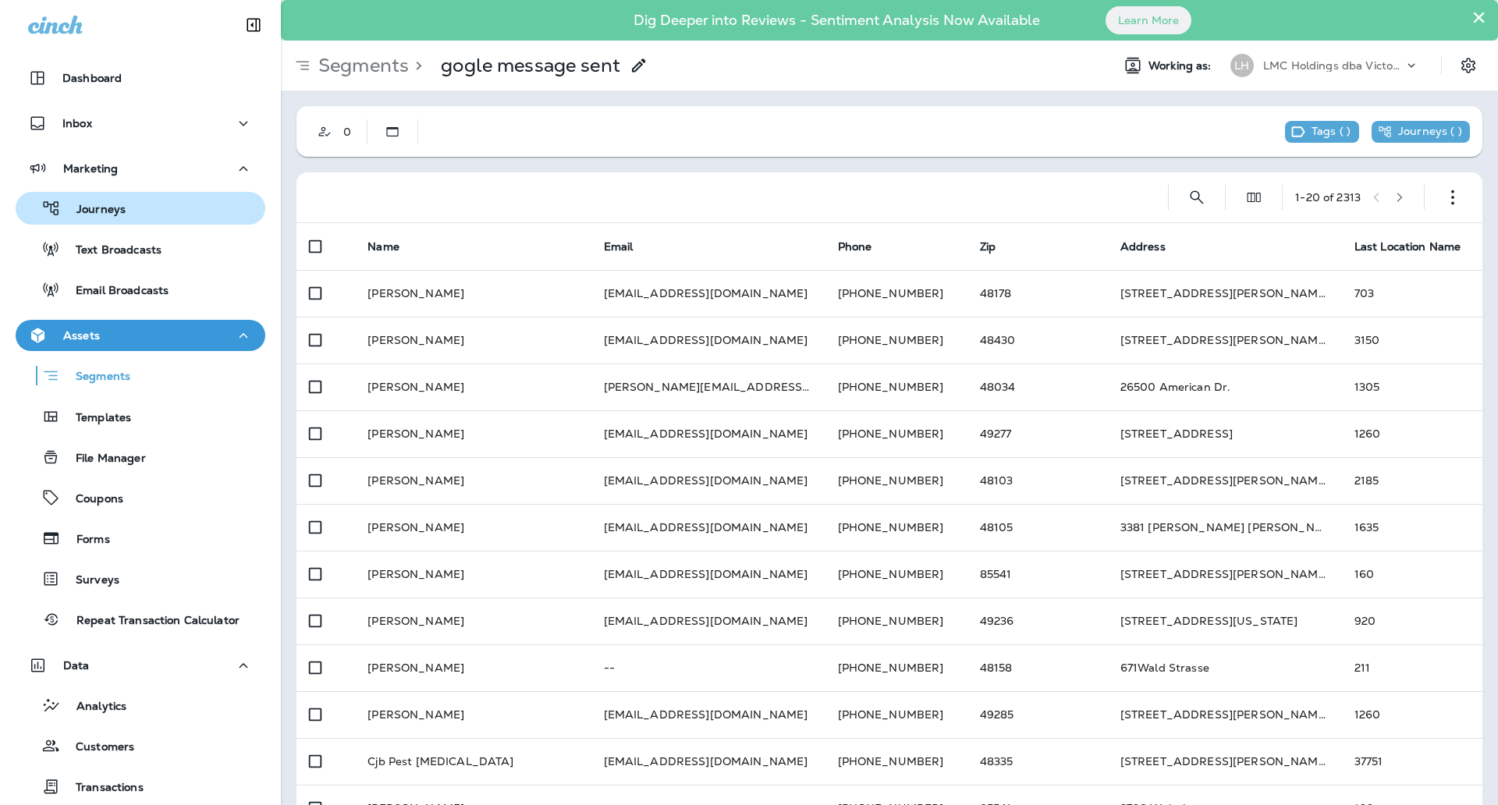
click at [145, 207] on div "Journeys" at bounding box center [140, 208] width 237 height 23
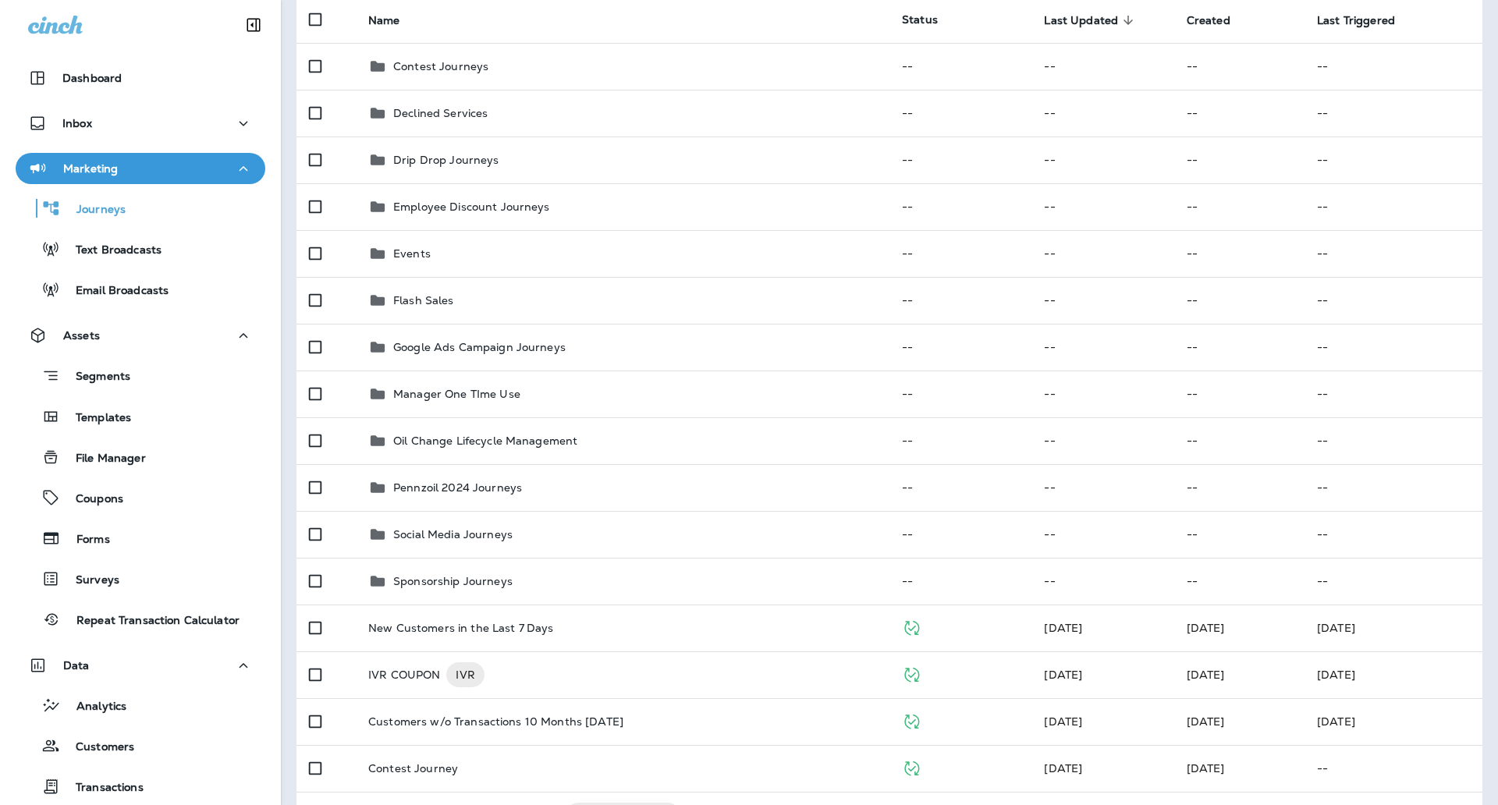
scroll to position [226, 0]
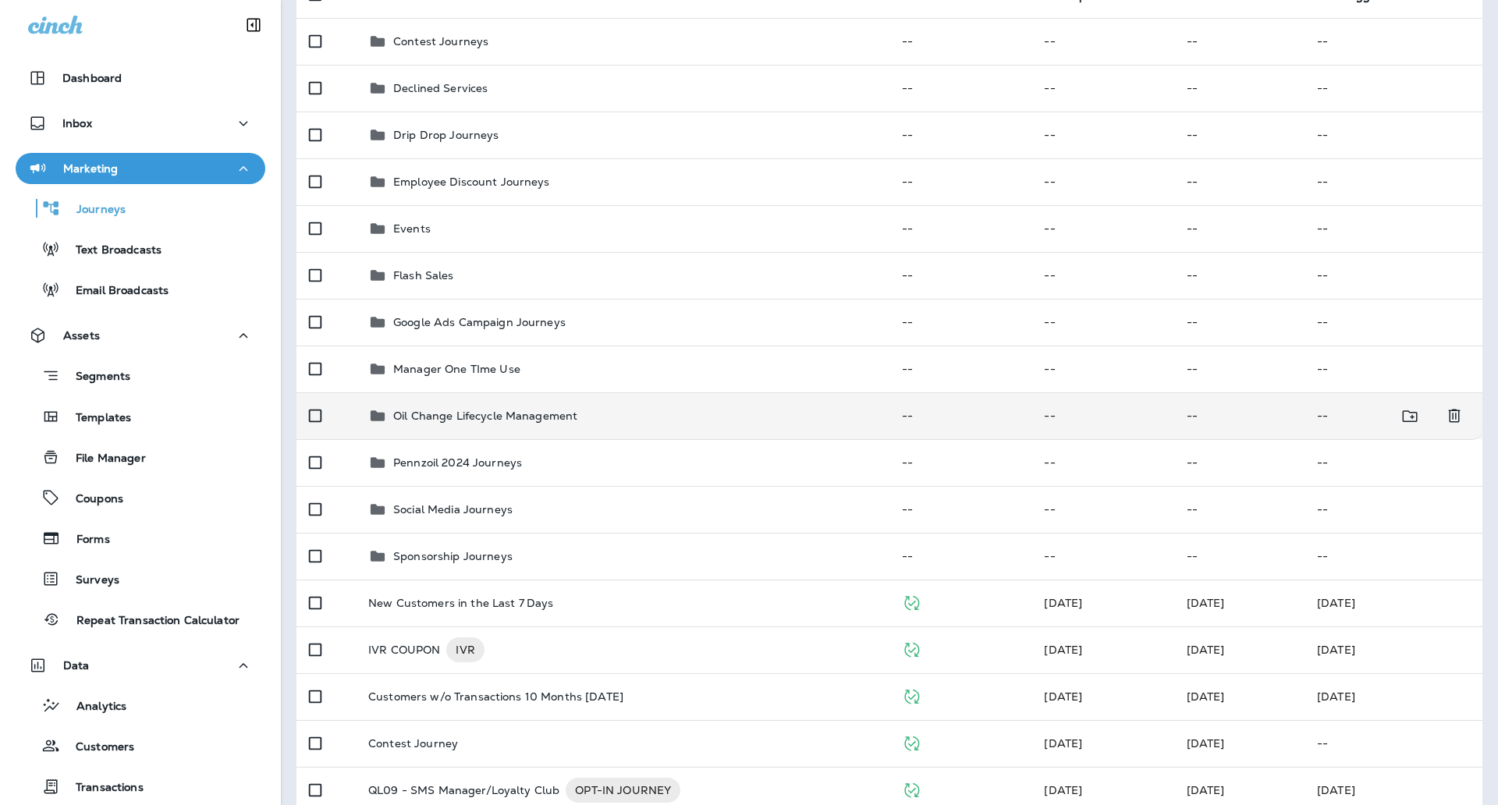
click at [537, 415] on p "Oil Change Lifecycle Management" at bounding box center [485, 416] width 184 height 12
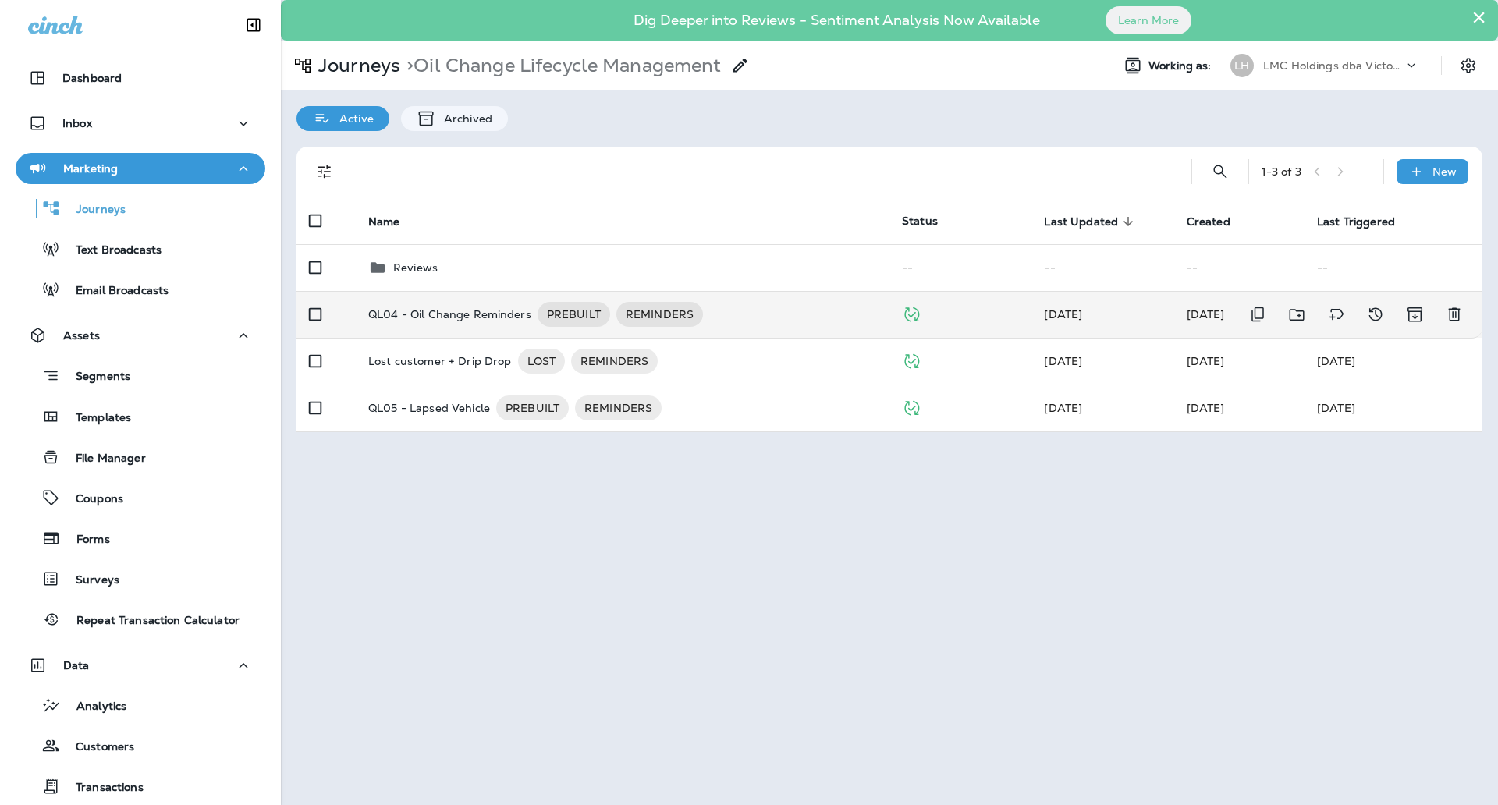
click at [753, 315] on div "QL04 - Oil Change Reminders PREBUILT REMINDERS" at bounding box center [622, 314] width 509 height 25
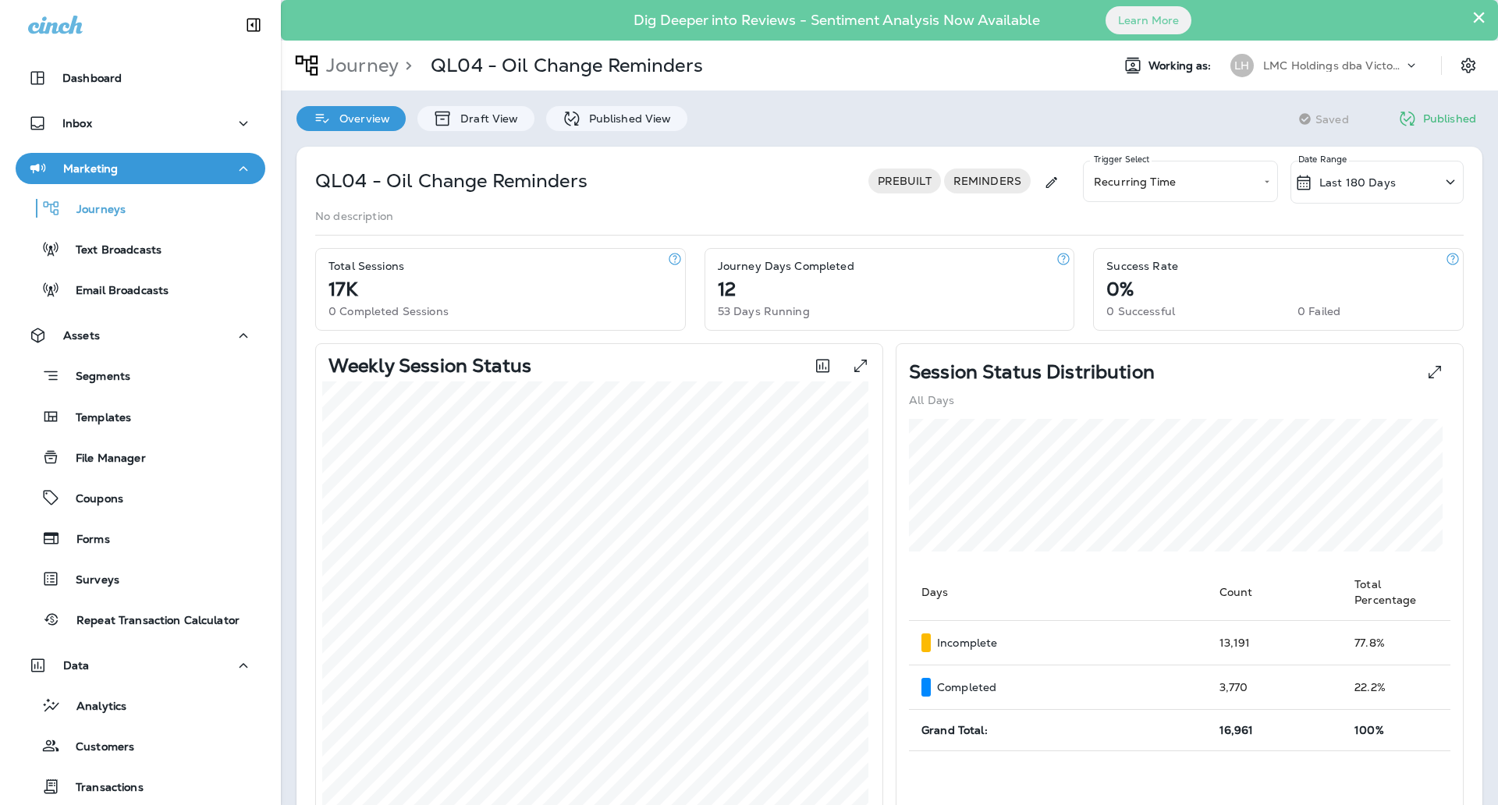
click at [1343, 173] on div "Last 180 Days" at bounding box center [1344, 182] width 101 height 19
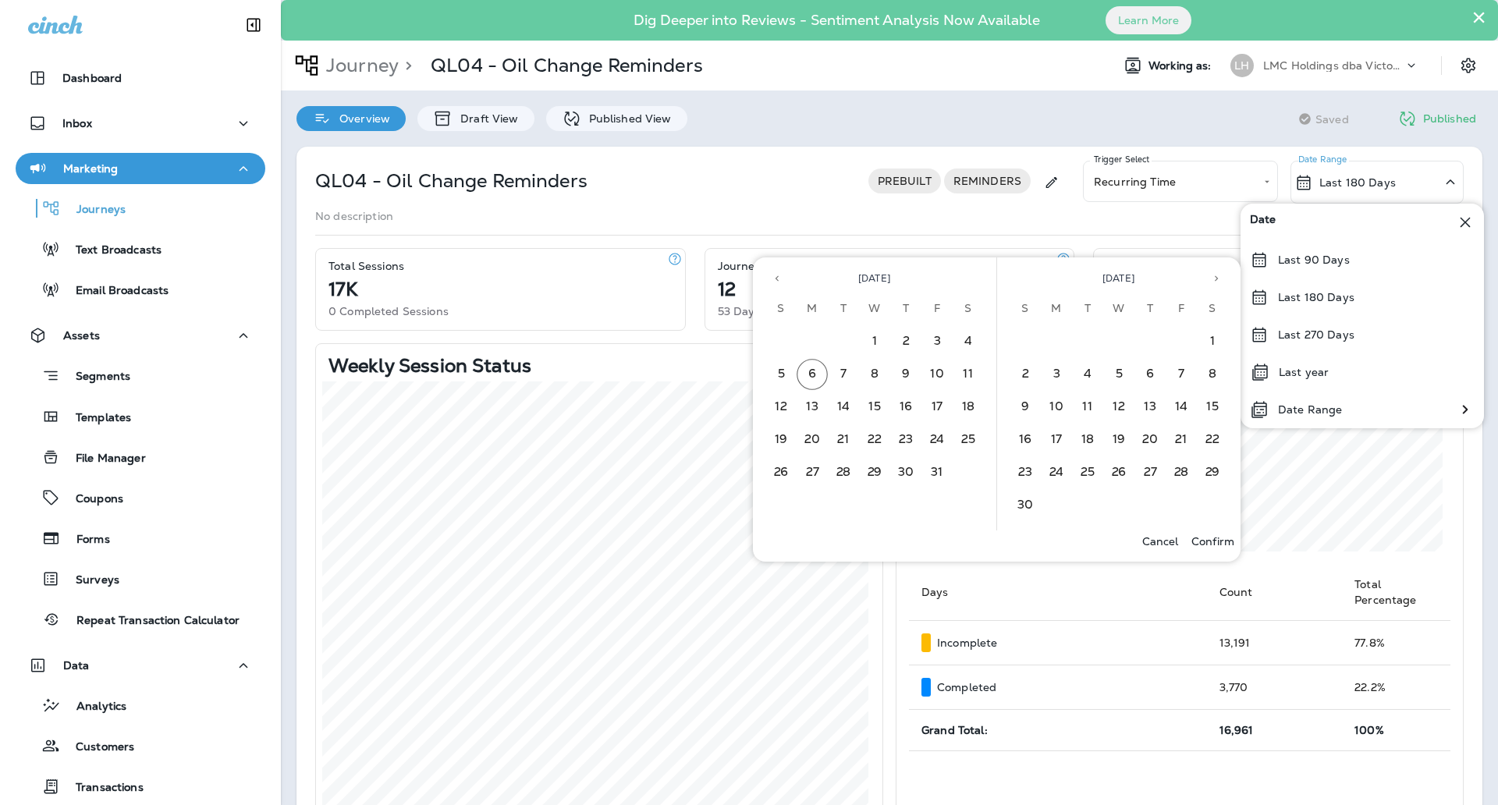
click at [784, 284] on button "Previous month" at bounding box center [776, 278] width 23 height 23
click at [817, 465] on button "29" at bounding box center [812, 472] width 31 height 31
click at [1025, 374] on button "5" at bounding box center [1025, 374] width 31 height 31
click at [1205, 536] on p "Confirm" at bounding box center [1212, 541] width 43 height 12
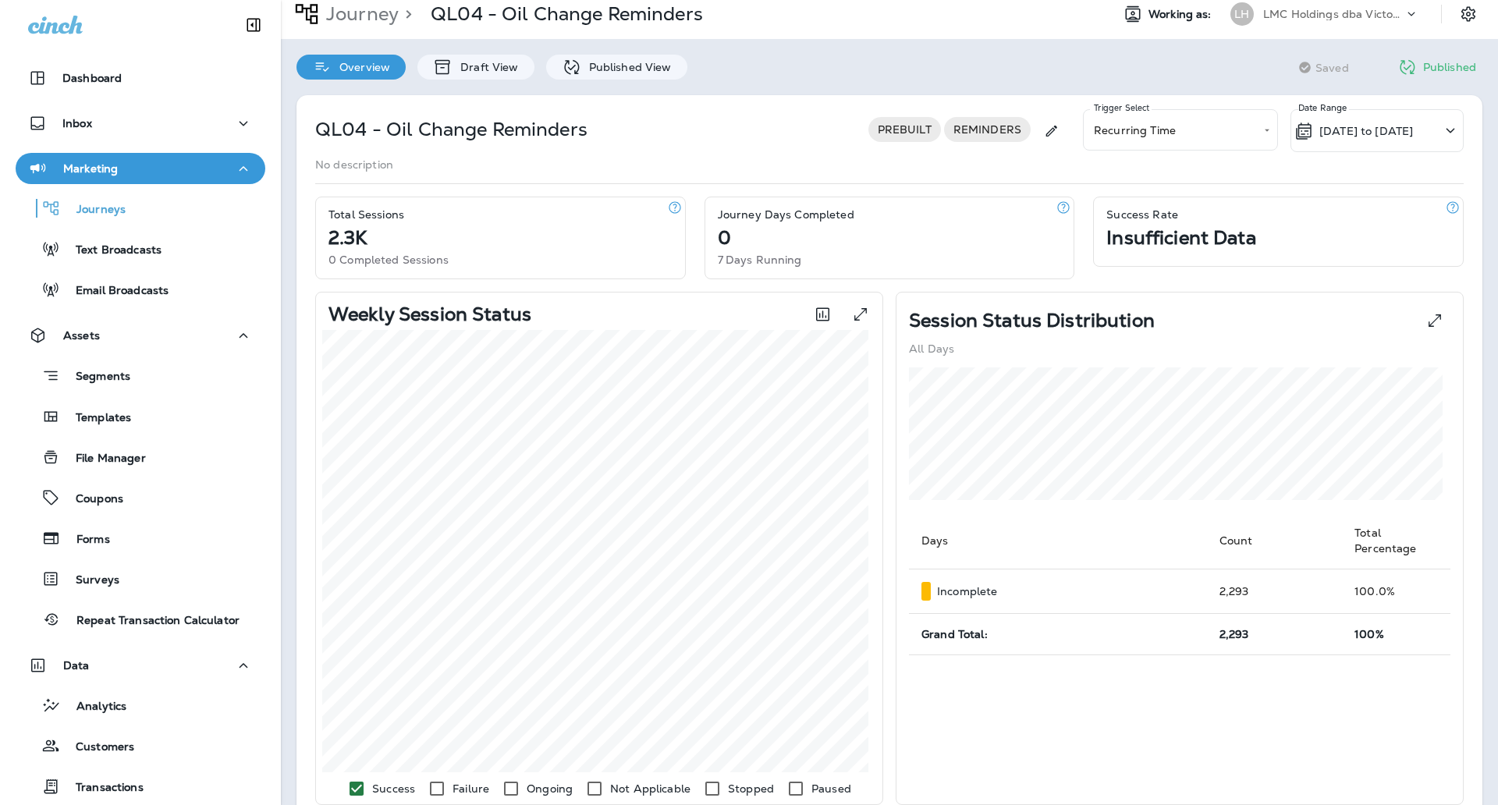
scroll to position [46, 0]
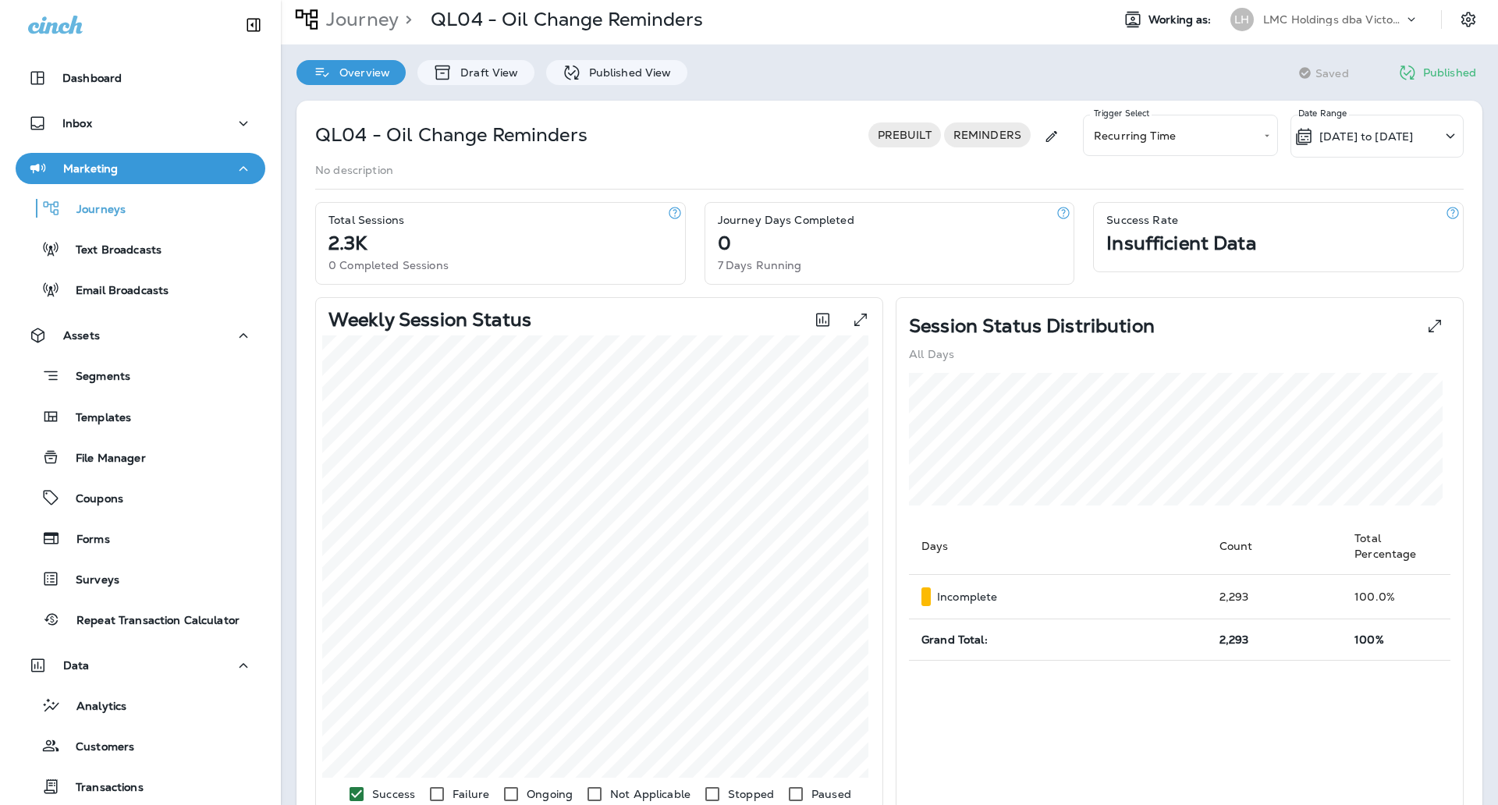
click at [1124, 0] on body "**********" at bounding box center [749, 0] width 1498 height 0
click at [1124, 140] on div at bounding box center [749, 402] width 1498 height 805
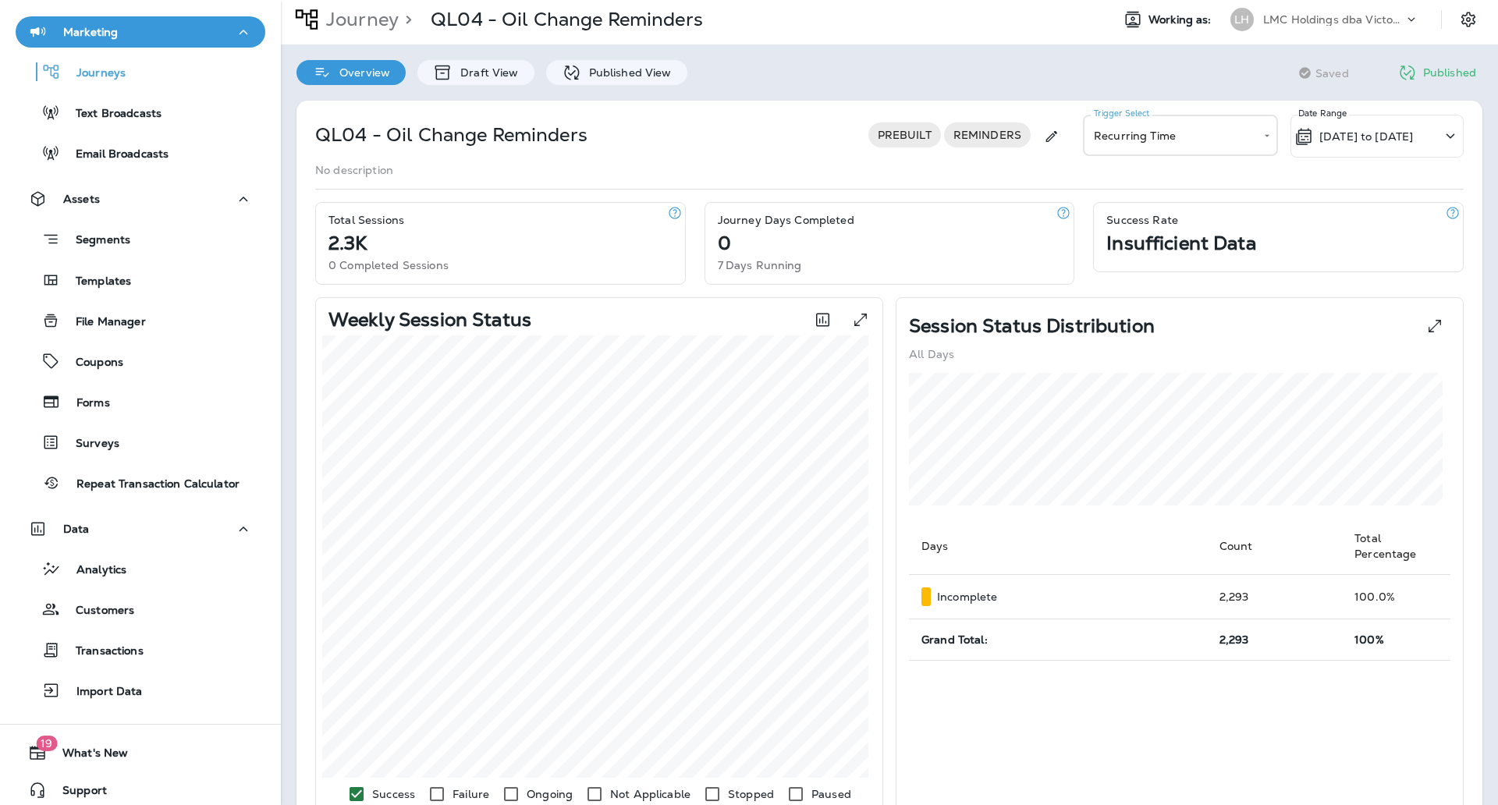
scroll to position [146, 0]
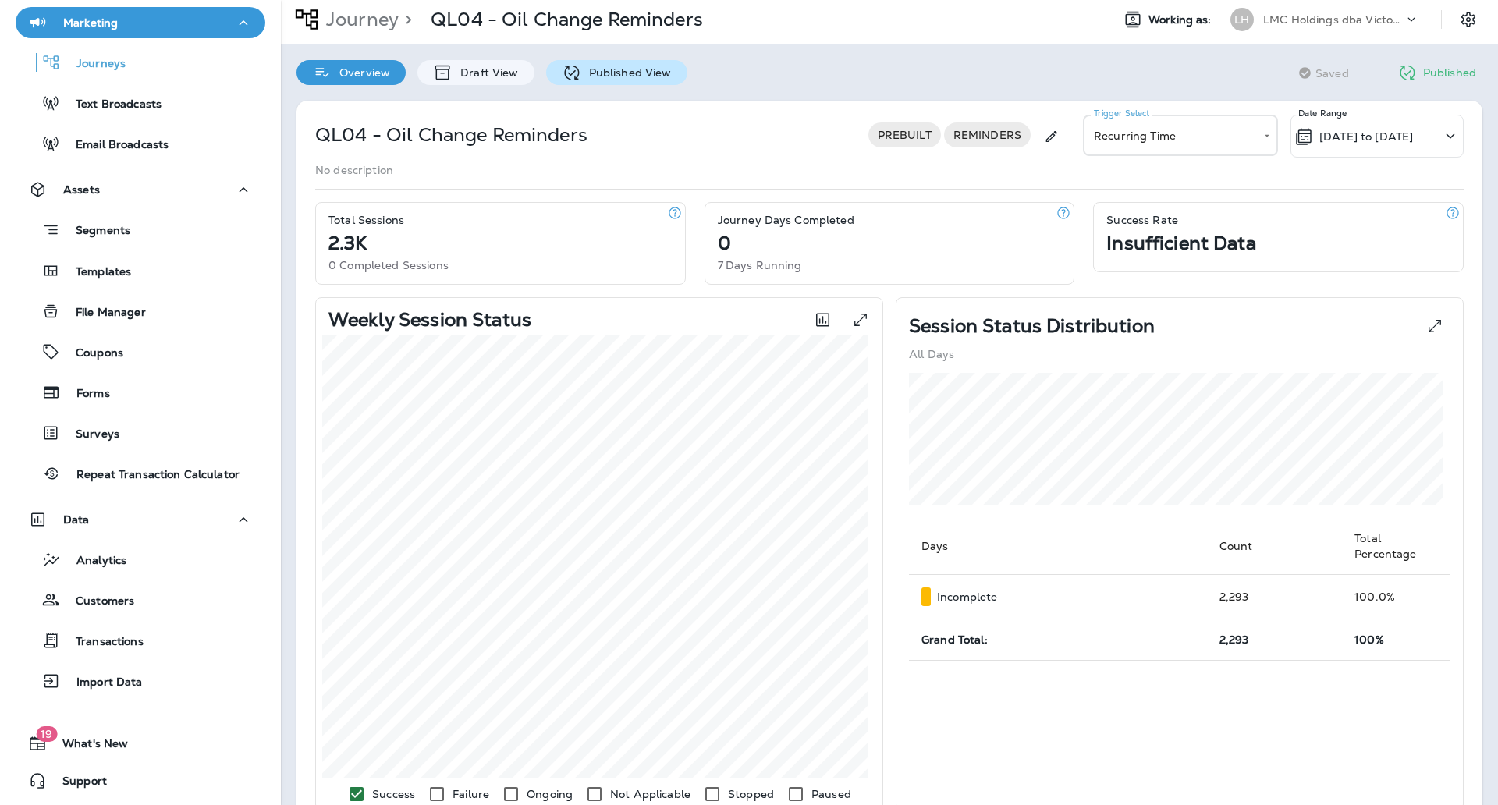
click at [603, 71] on p "Published View" at bounding box center [626, 72] width 91 height 12
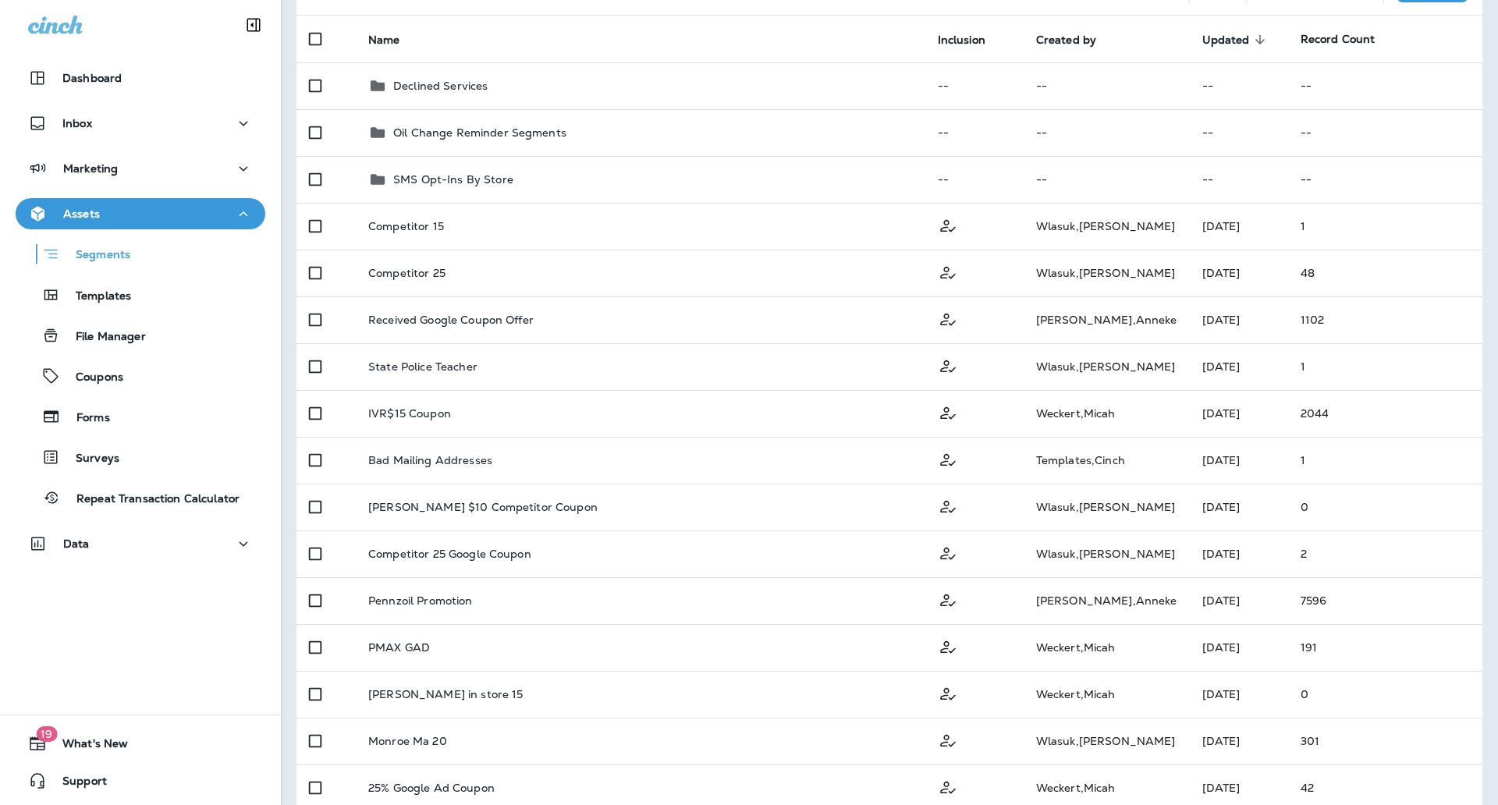
scroll to position [134, 0]
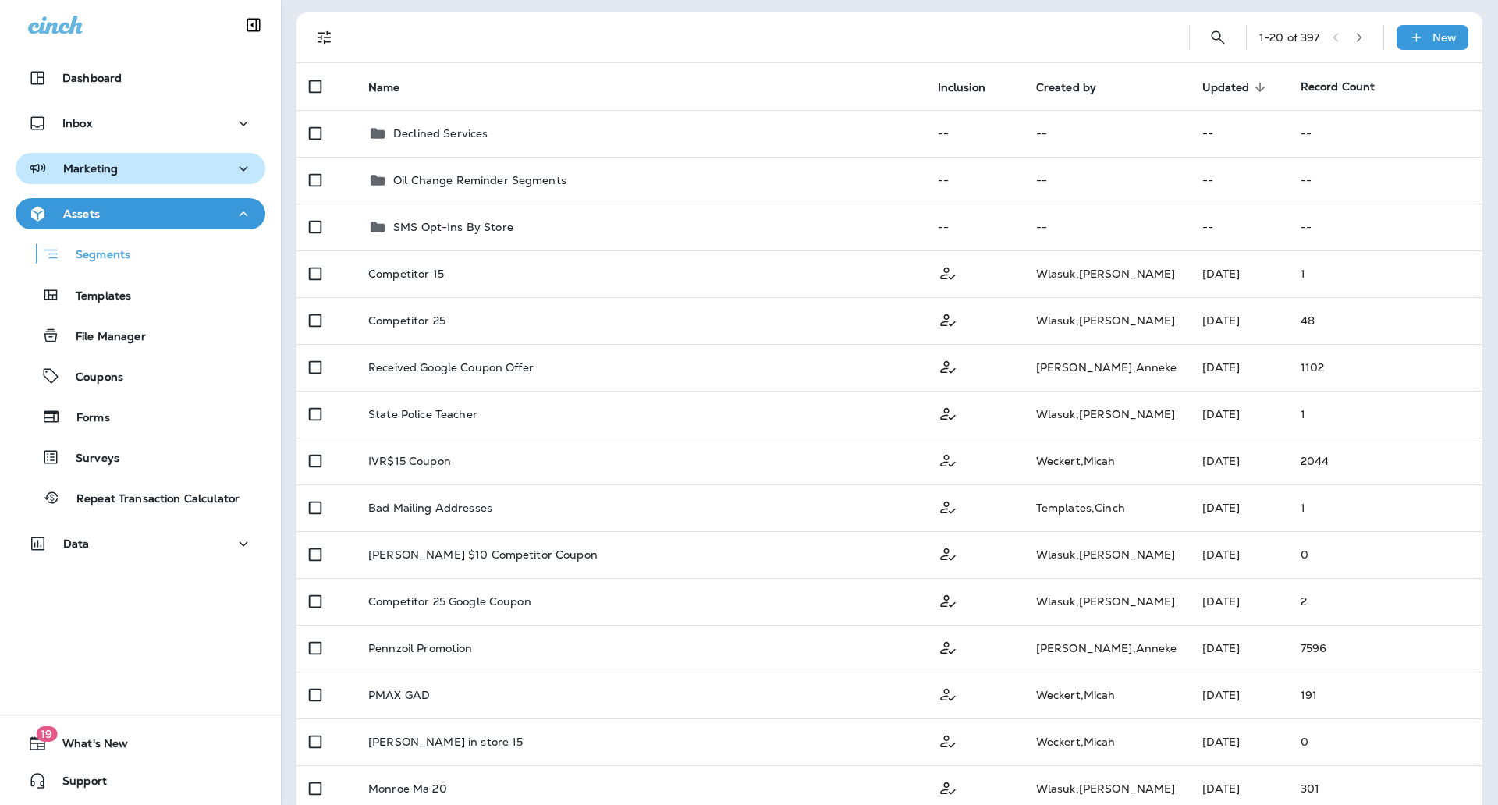
click at [167, 168] on div "Marketing" at bounding box center [140, 169] width 225 height 20
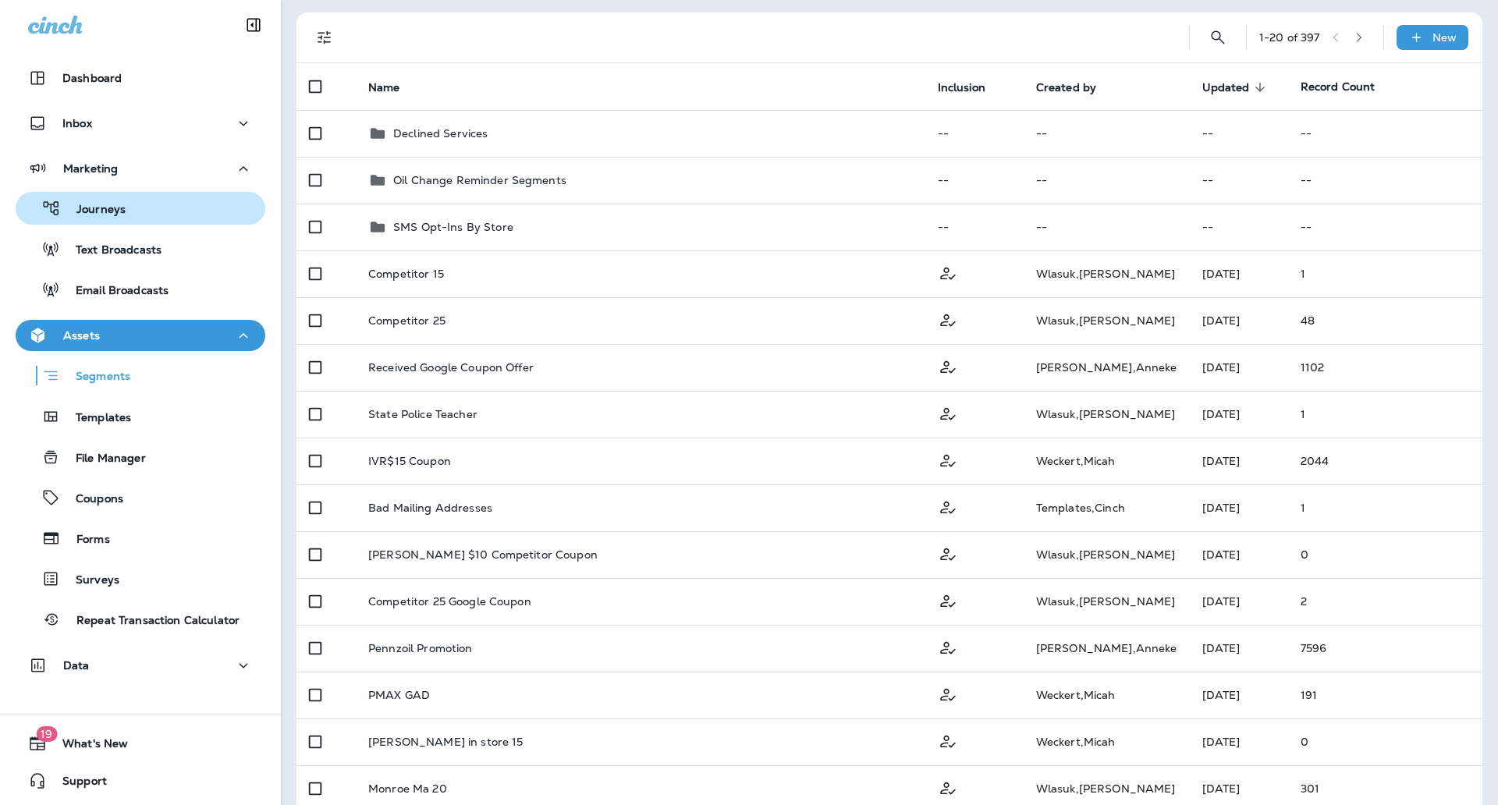
click at [140, 208] on div "Journeys" at bounding box center [140, 208] width 237 height 23
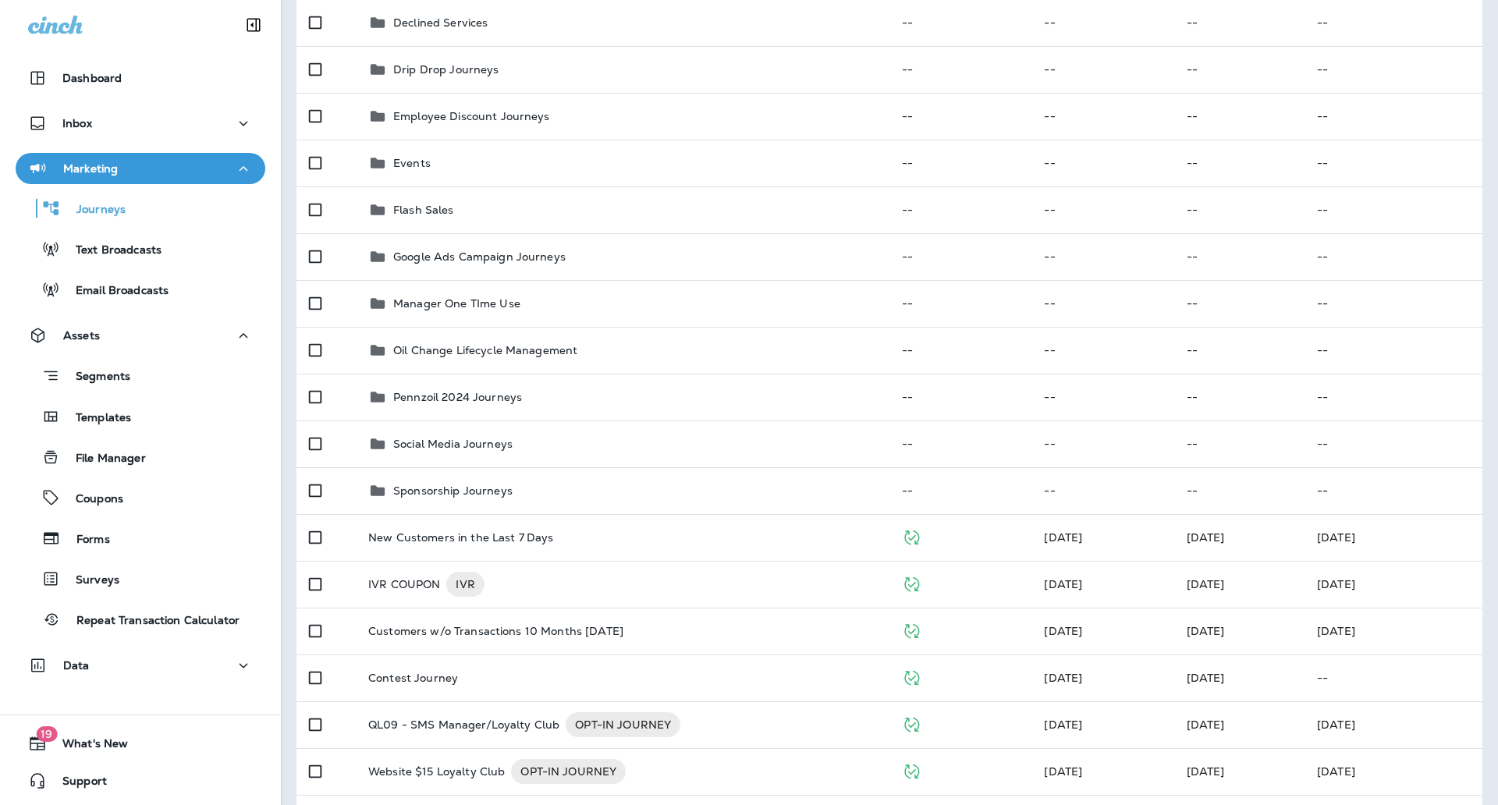
scroll to position [300, 0]
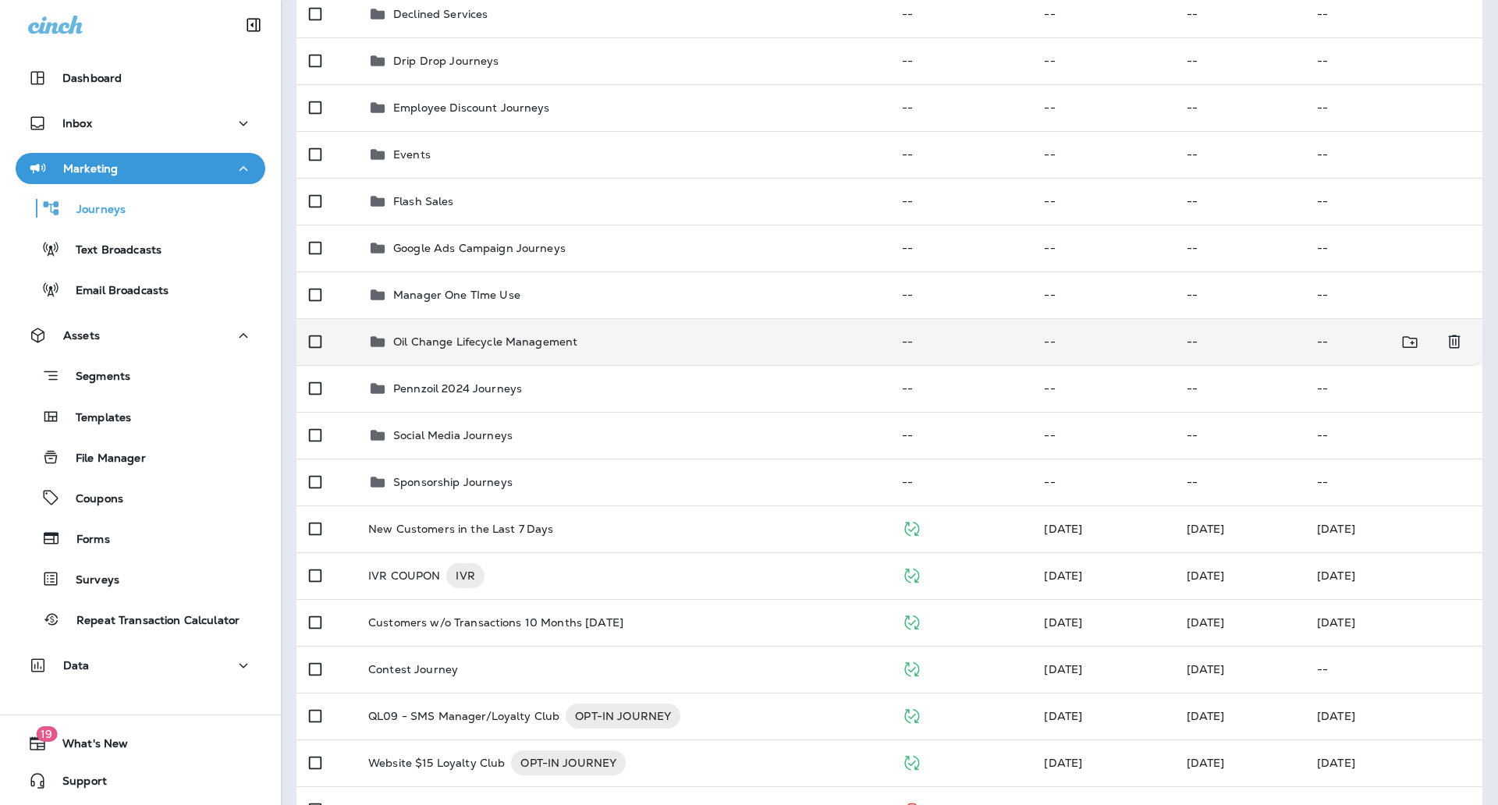
click at [544, 343] on p "Oil Change Lifecycle Management" at bounding box center [485, 341] width 184 height 12
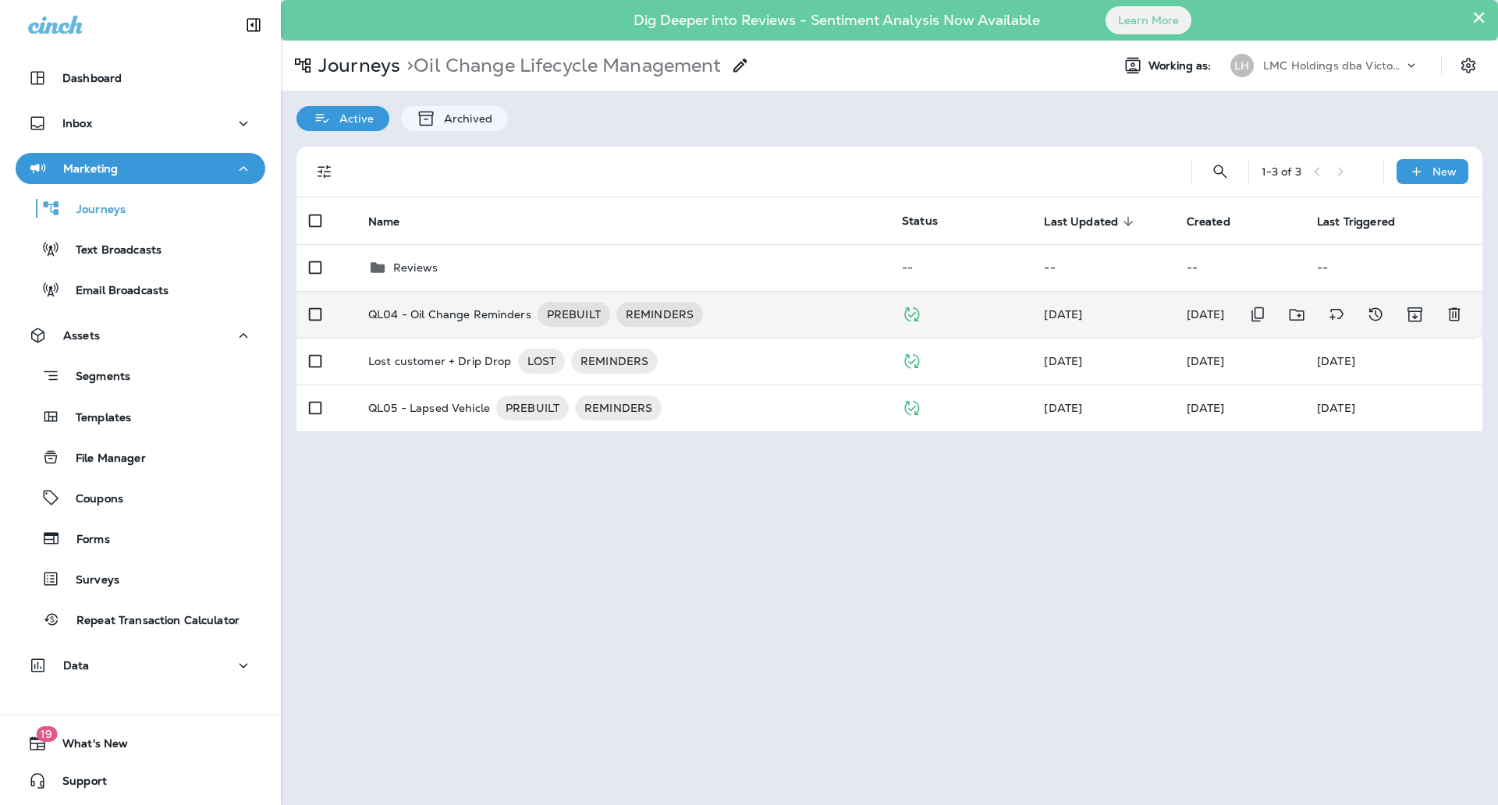
click at [754, 307] on div "QL04 - Oil Change Reminders PREBUILT REMINDERS" at bounding box center [622, 314] width 509 height 25
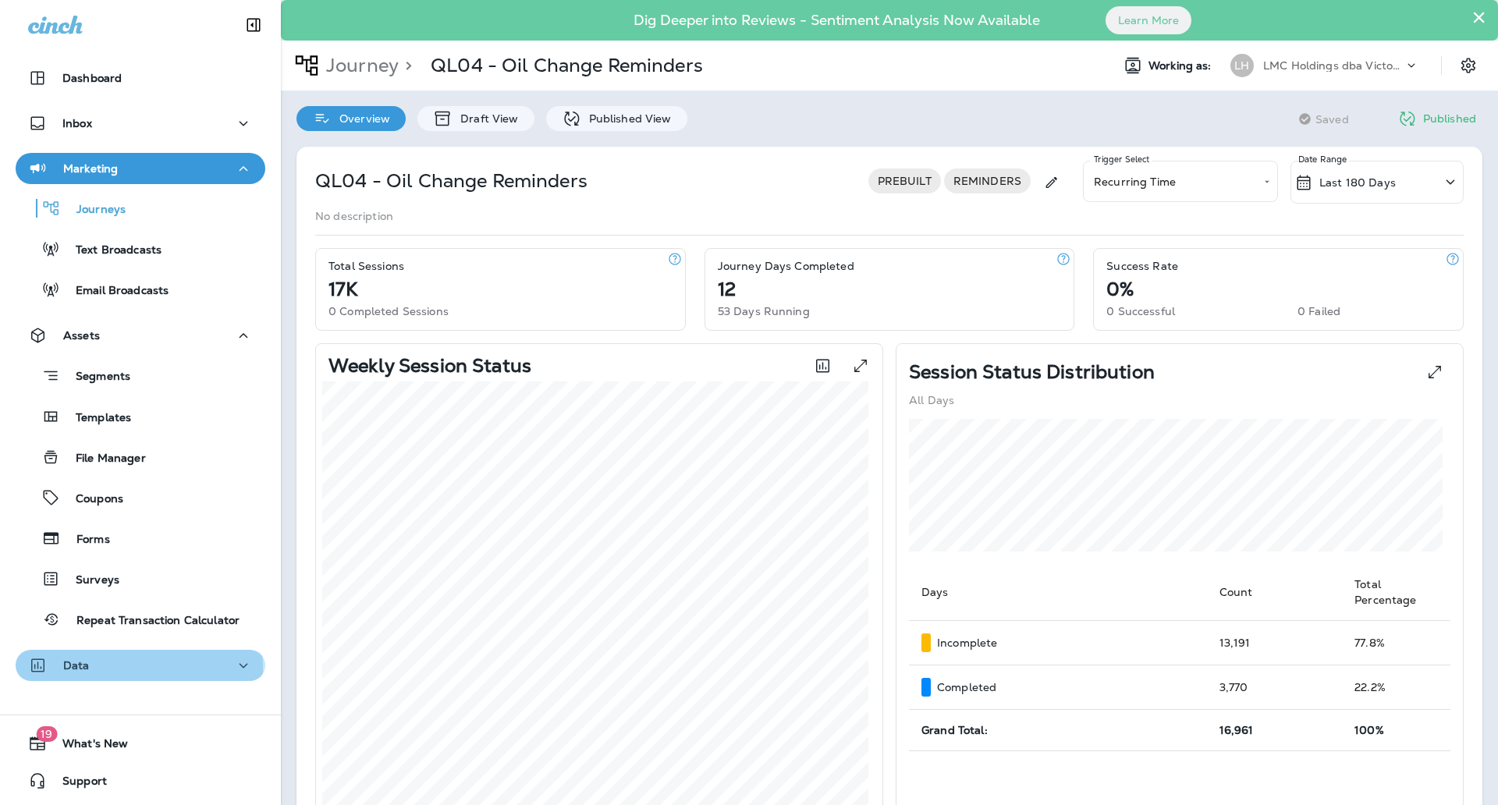
click at [138, 668] on div "Data" at bounding box center [140, 666] width 225 height 20
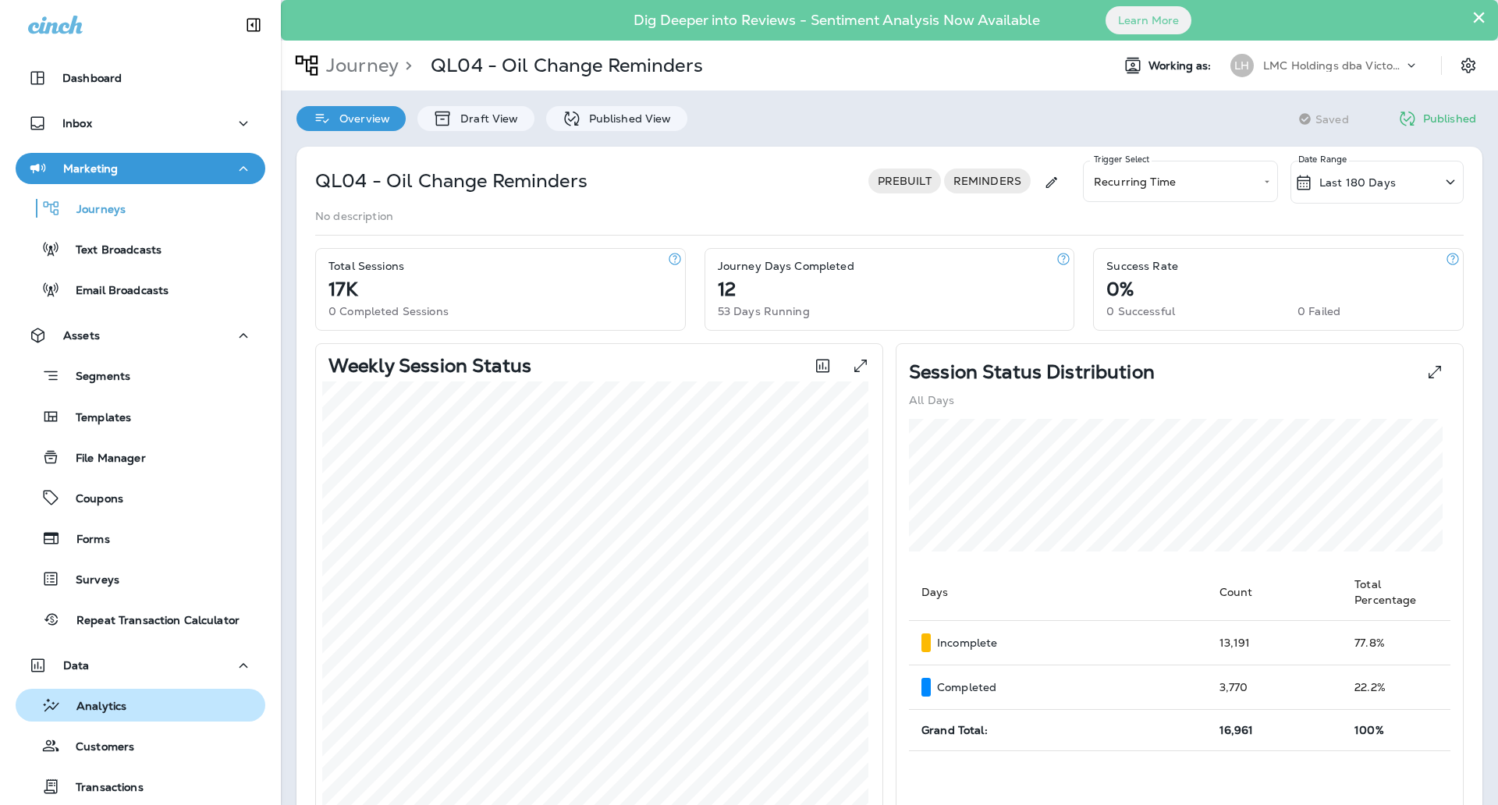
click at [126, 715] on div "Analytics" at bounding box center [74, 705] width 105 height 23
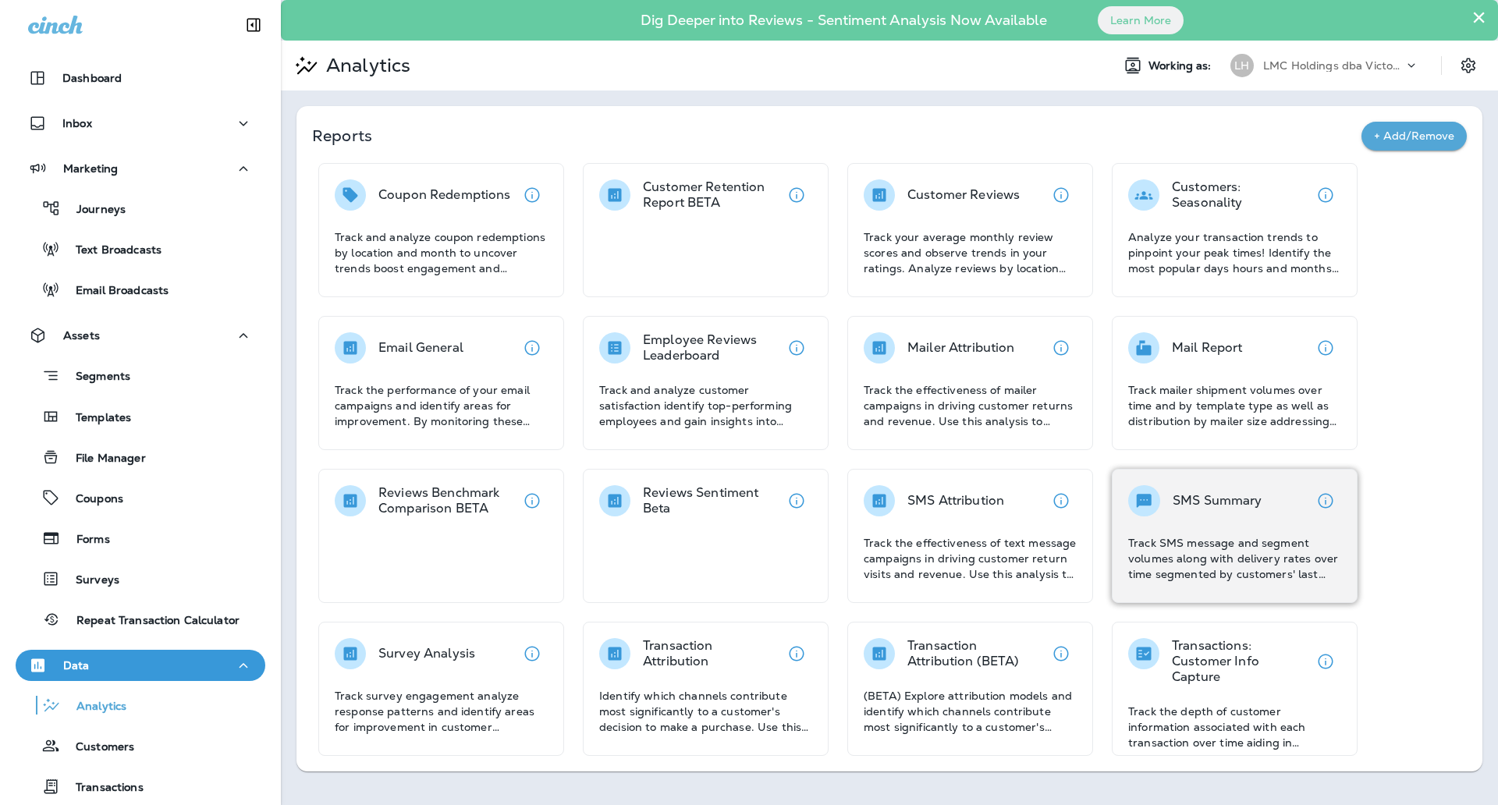
click at [1167, 562] on p "Track SMS message and segment volumes along with delivery rates over time segme…" at bounding box center [1234, 558] width 213 height 47
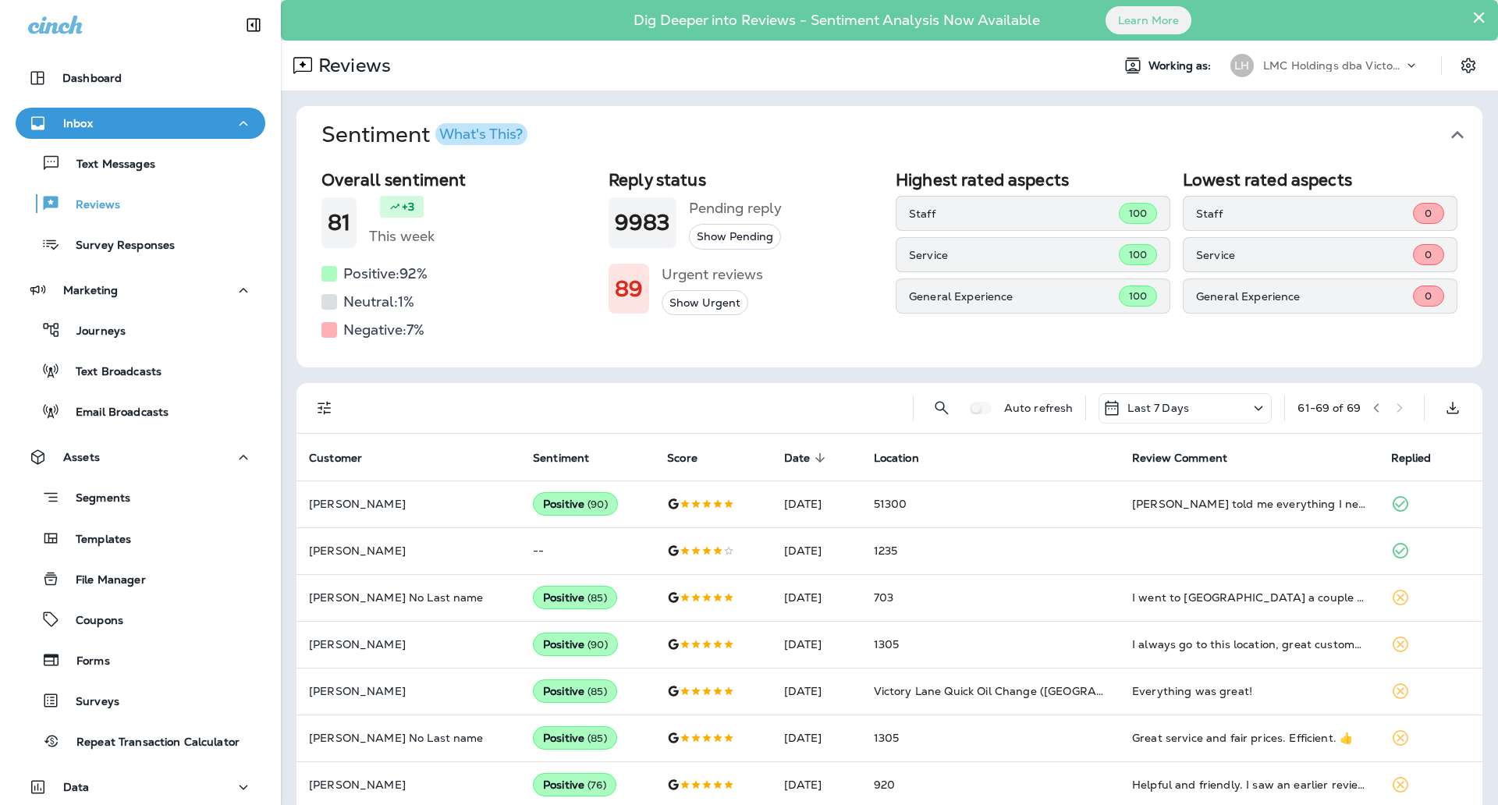
scroll to position [113, 0]
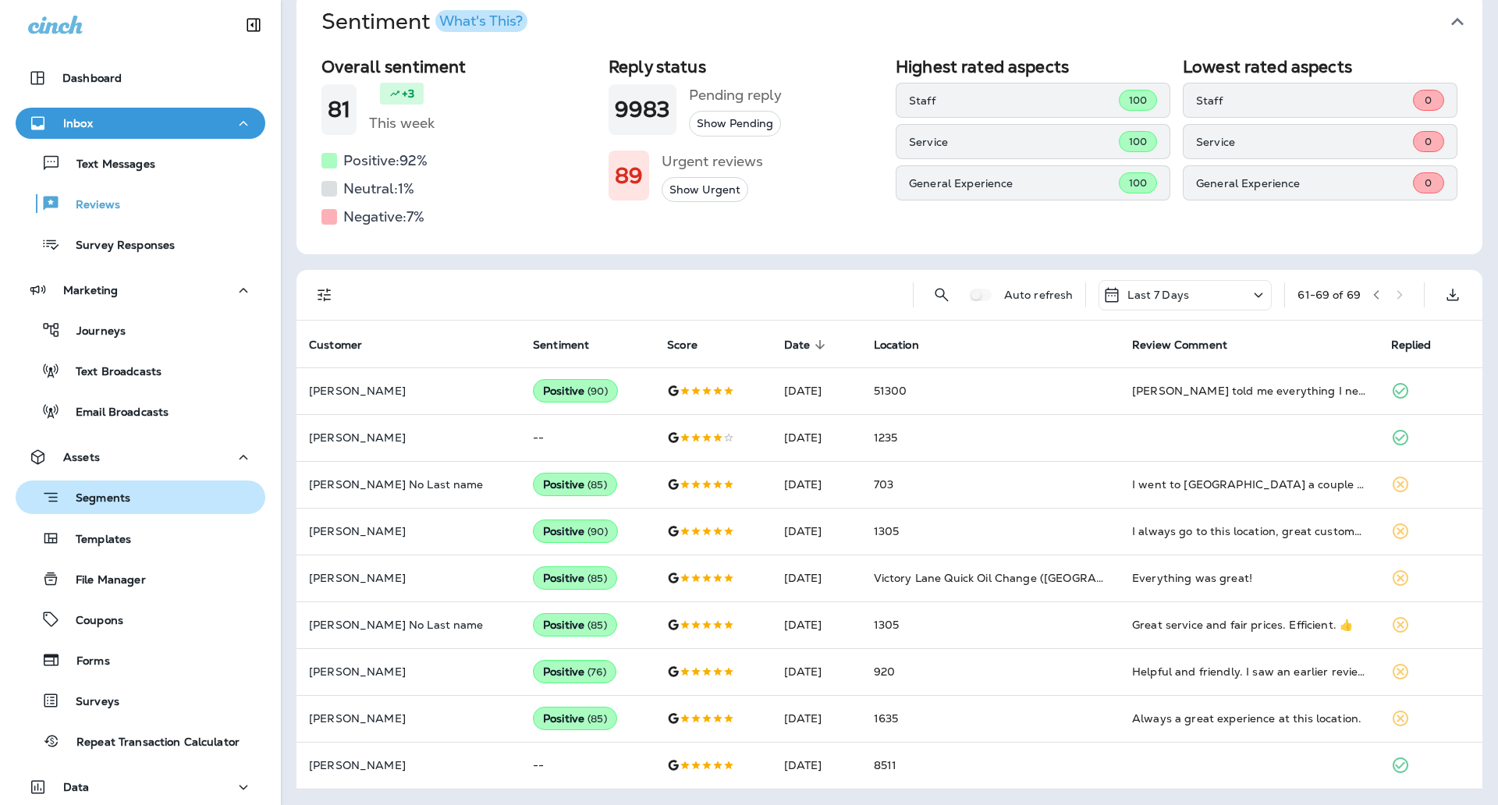
click at [176, 494] on div "Segments" at bounding box center [140, 497] width 237 height 24
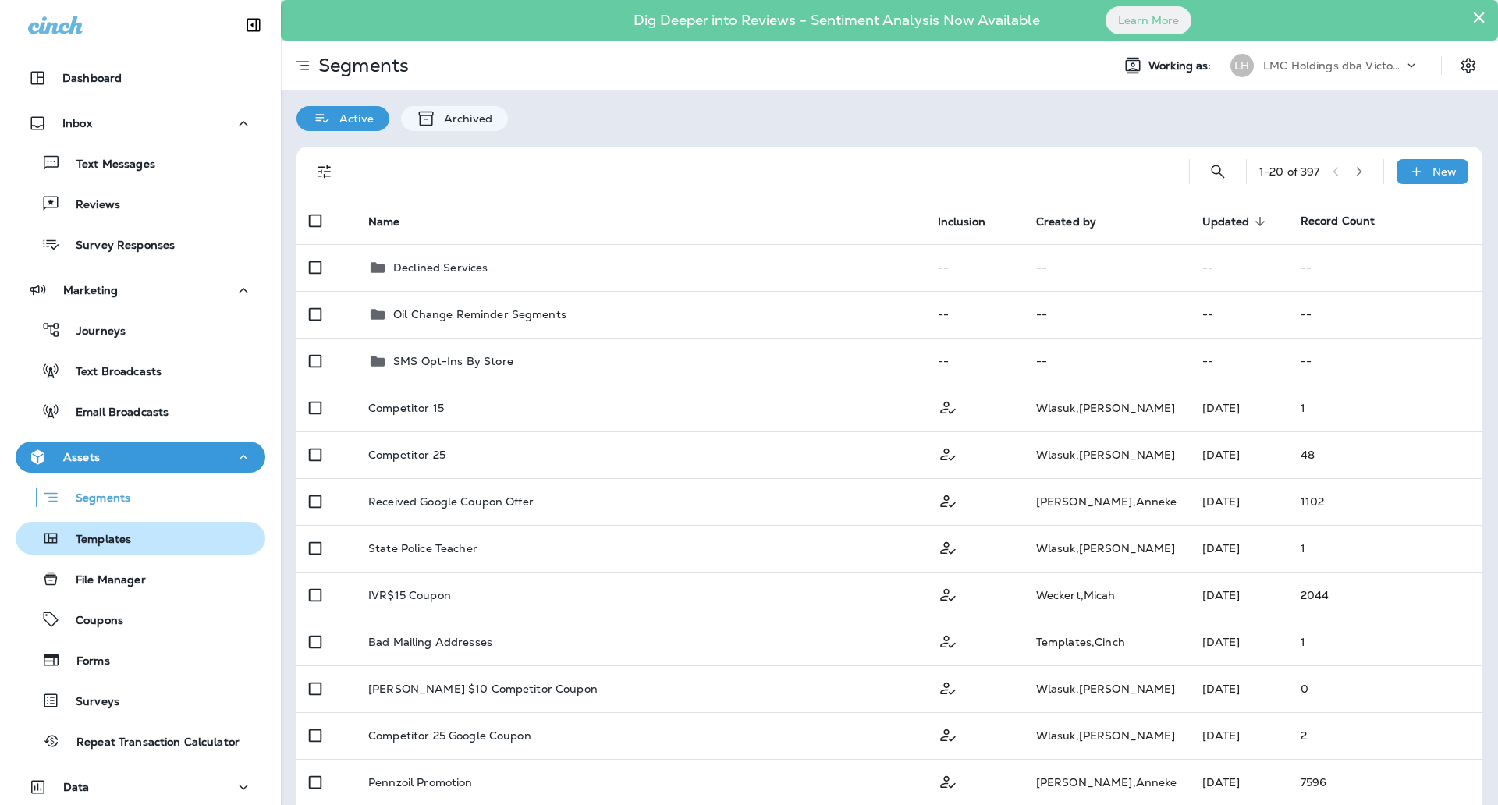
click at [130, 550] on button "Templates" at bounding box center [141, 538] width 250 height 33
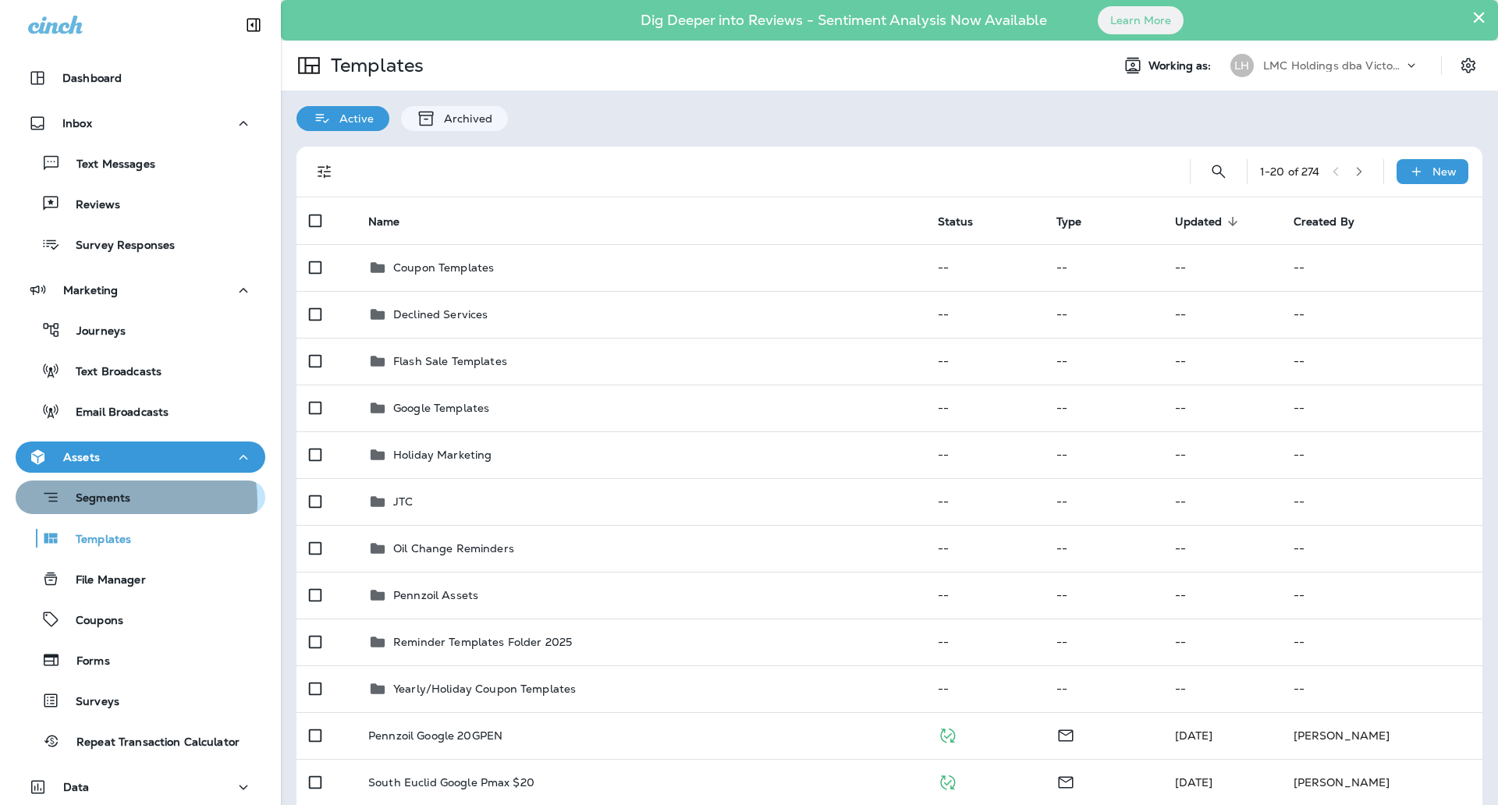
click at [127, 502] on p "Segments" at bounding box center [95, 500] width 70 height 16
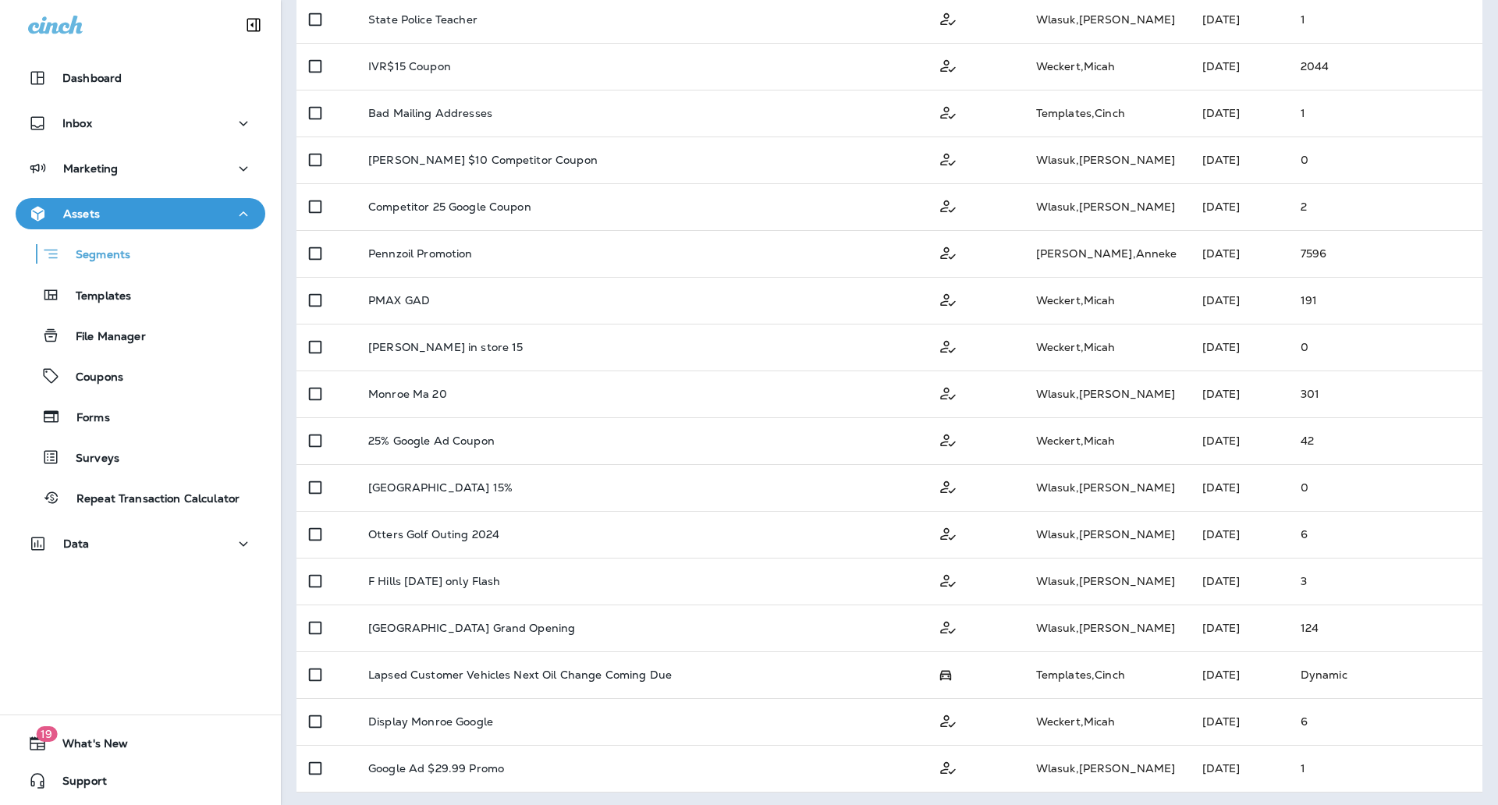
scroll to position [532, 0]
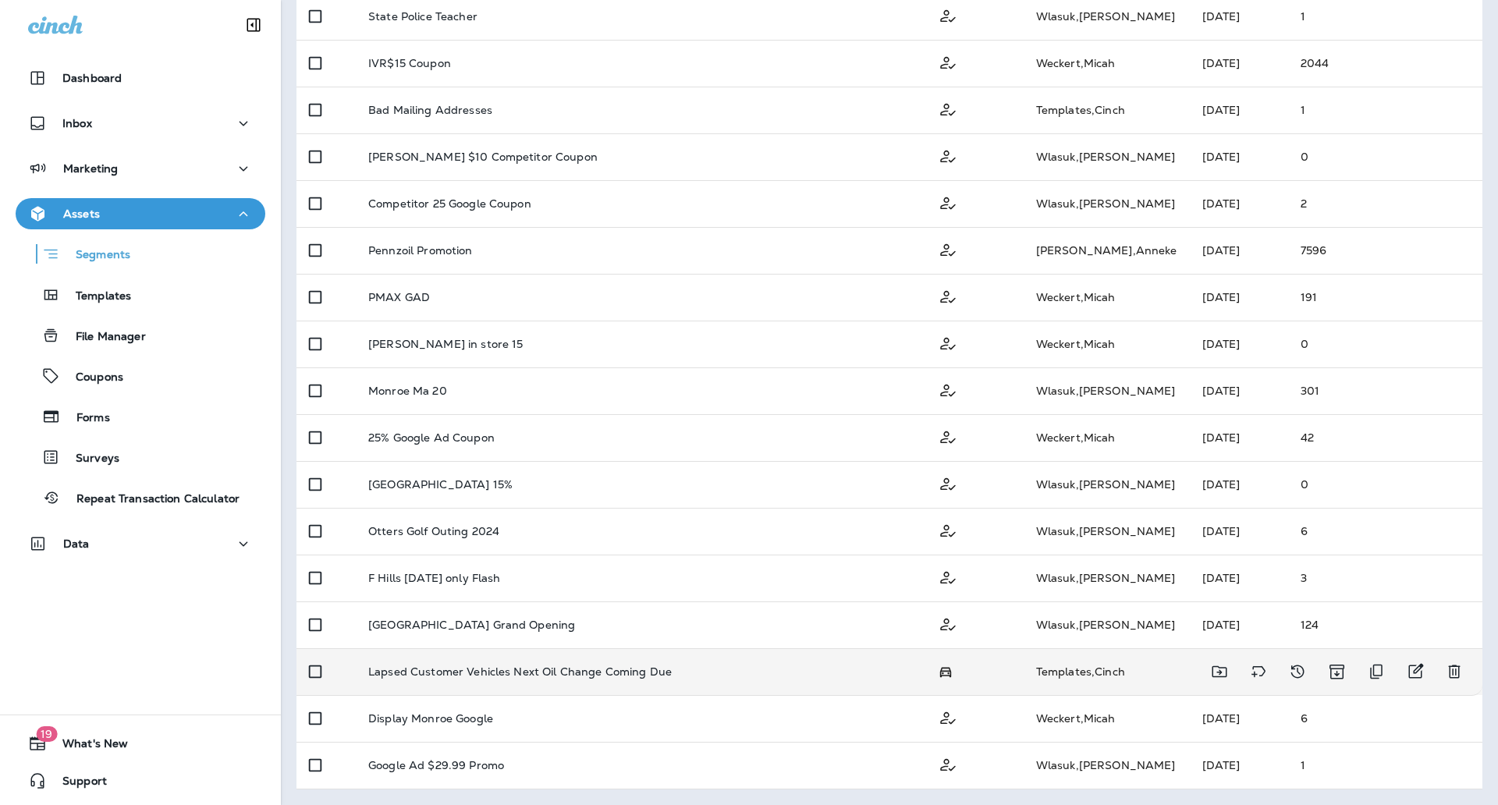
click at [734, 672] on div "Lapsed Customer Vehicles Next Oil Change Coming Due" at bounding box center [640, 671] width 545 height 12
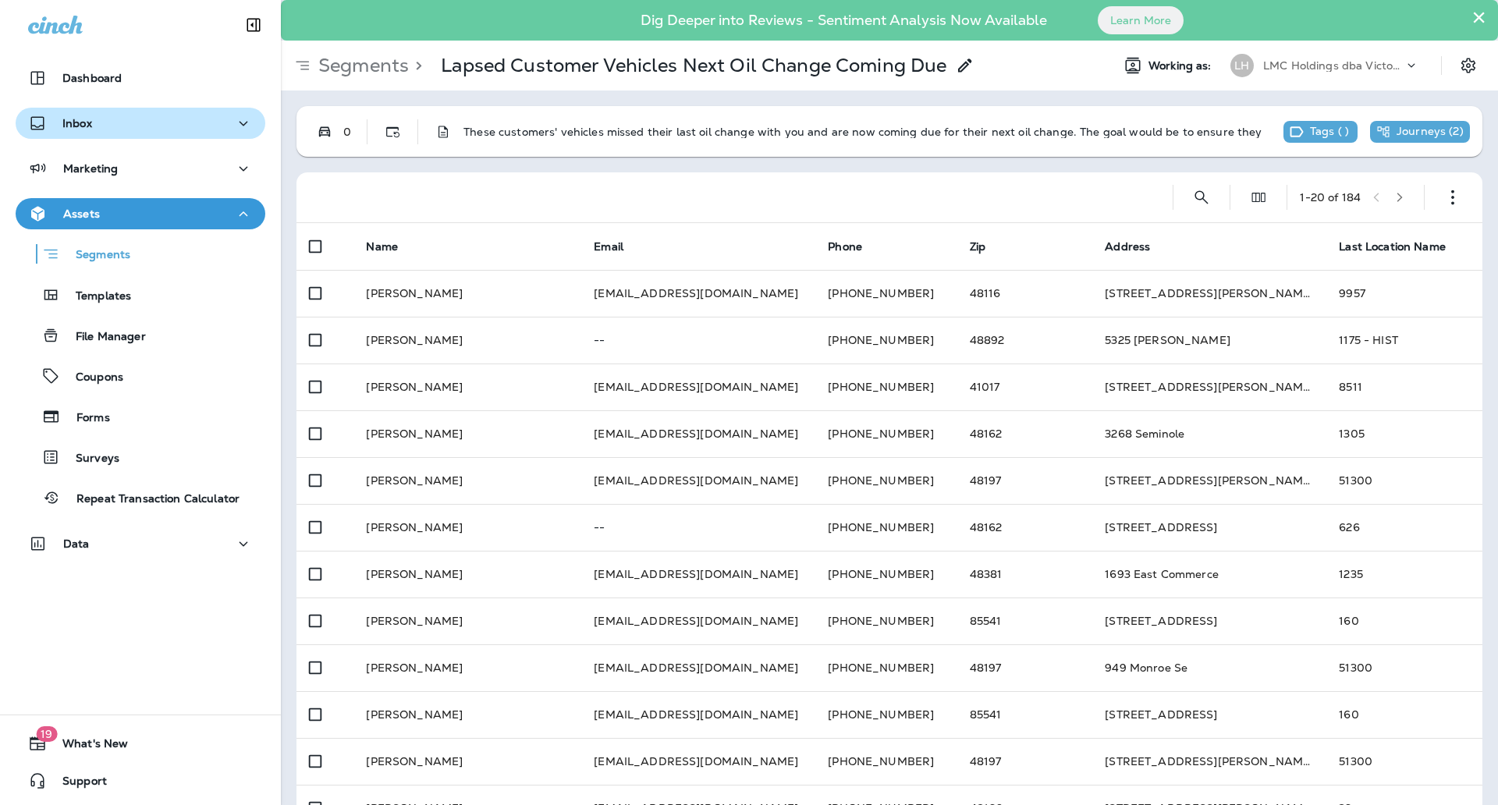
click at [205, 110] on button "Inbox" at bounding box center [141, 123] width 250 height 31
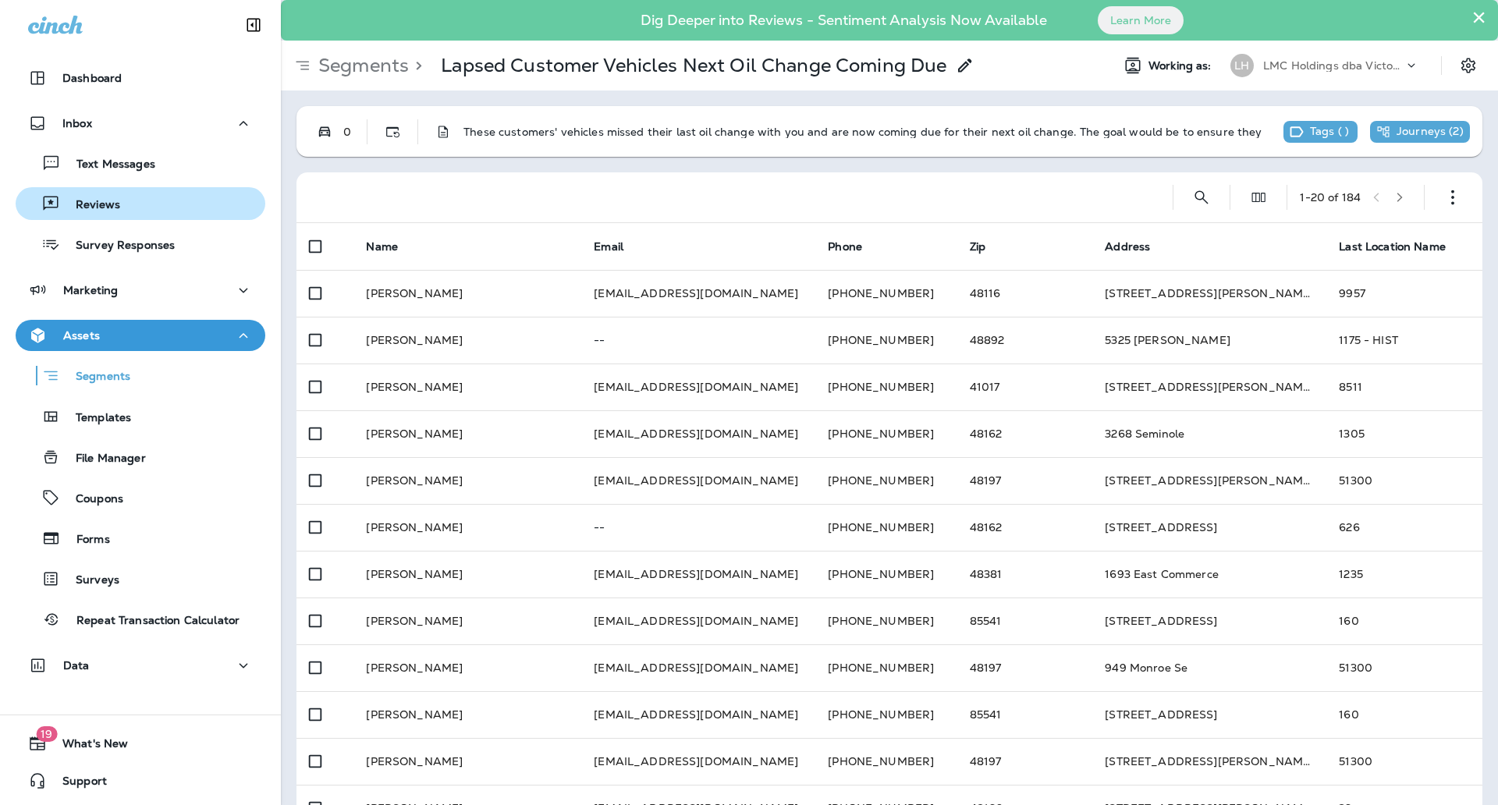
click at [133, 204] on div "Reviews" at bounding box center [140, 203] width 237 height 23
